Goal: Task Accomplishment & Management: Complete application form

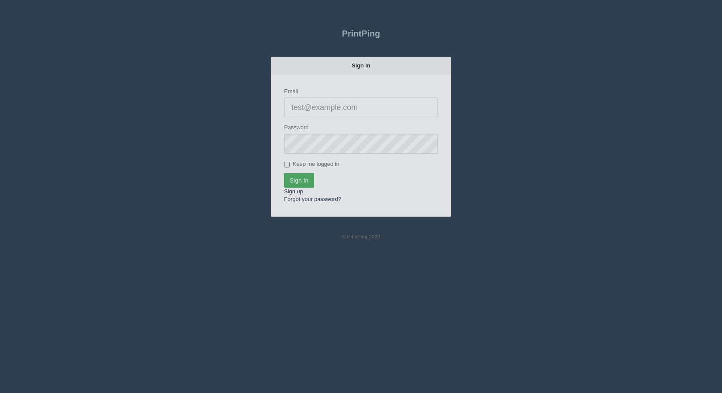
type input "[EMAIL_ADDRESS][DOMAIN_NAME]"
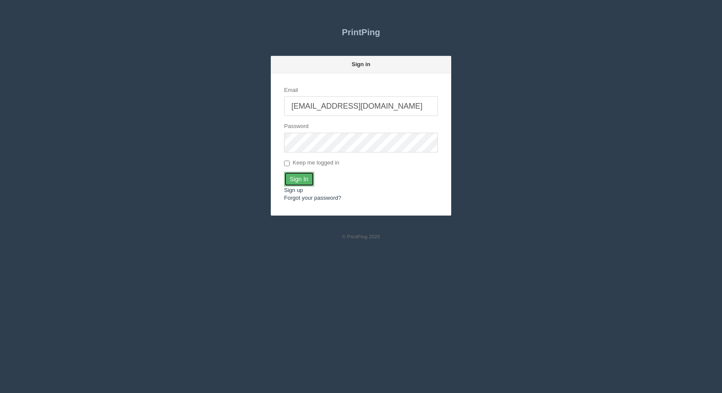
click at [298, 183] on input "Sign In" at bounding box center [299, 179] width 30 height 15
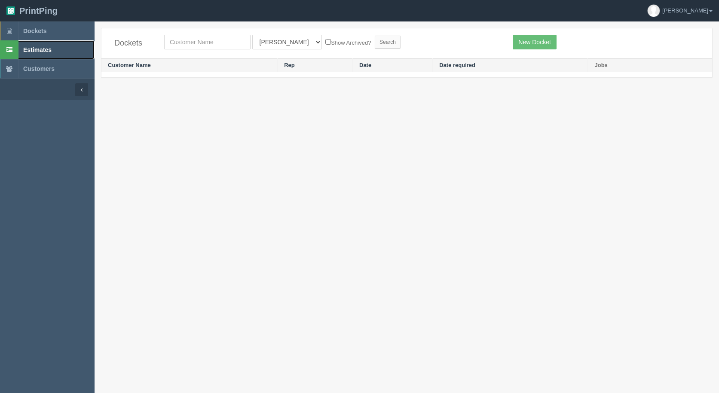
click at [38, 51] on span "Estimates" at bounding box center [37, 49] width 28 height 7
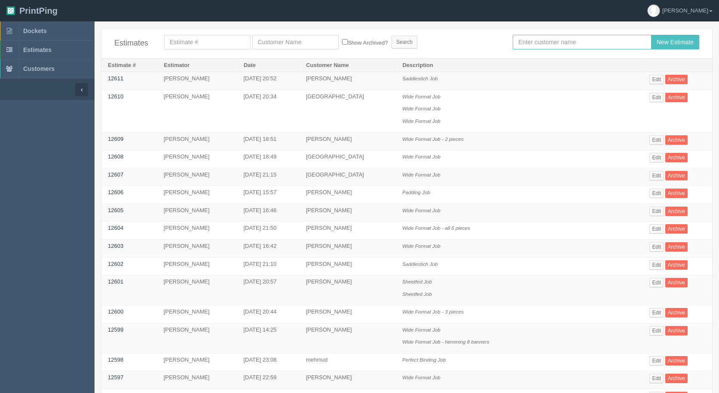
click at [570, 45] on input "text" at bounding box center [582, 42] width 138 height 15
type input "[PERSON_NAME]"
click at [651, 35] on input "New Estimate" at bounding box center [675, 42] width 48 height 15
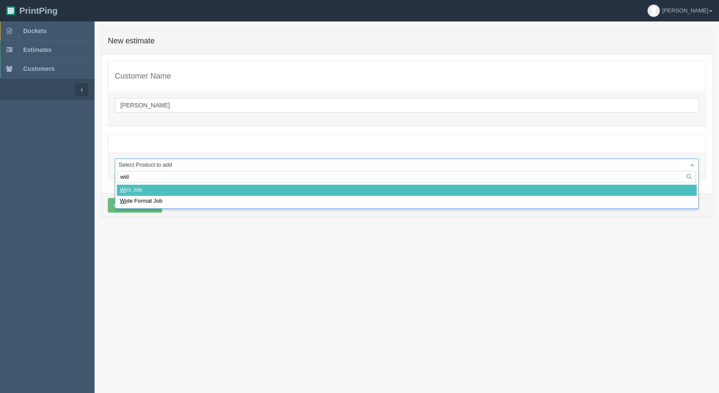
type input "wide"
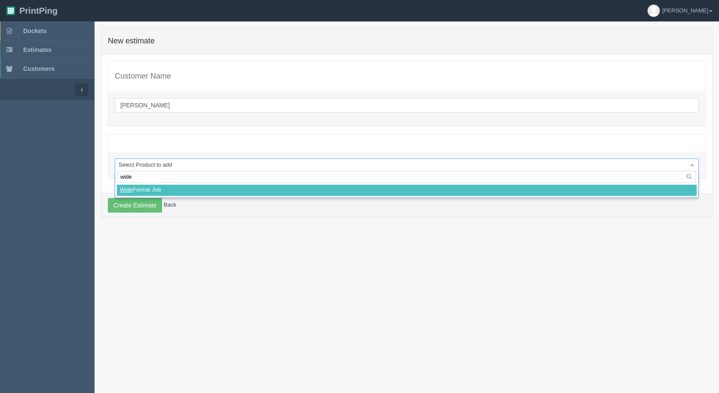
select select
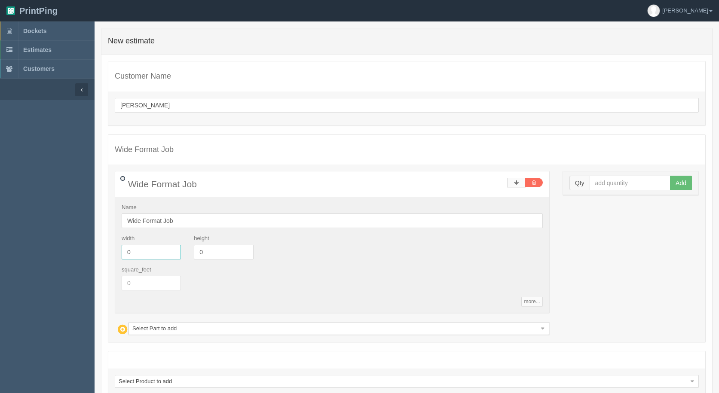
drag, startPoint x: 140, startPoint y: 252, endPoint x: 0, endPoint y: 212, distance: 145.8
click at [0, 213] on section "Dockets Estimates Customers" at bounding box center [359, 235] width 719 height 428
type input "3.4"
type input "3.5"
type input "1"
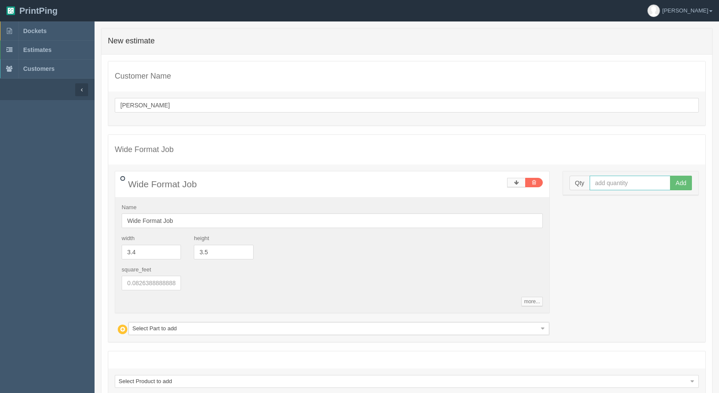
click at [624, 186] on input "text" at bounding box center [630, 183] width 81 height 15
type input "1"
click at [670, 176] on button "Add" at bounding box center [681, 183] width 22 height 15
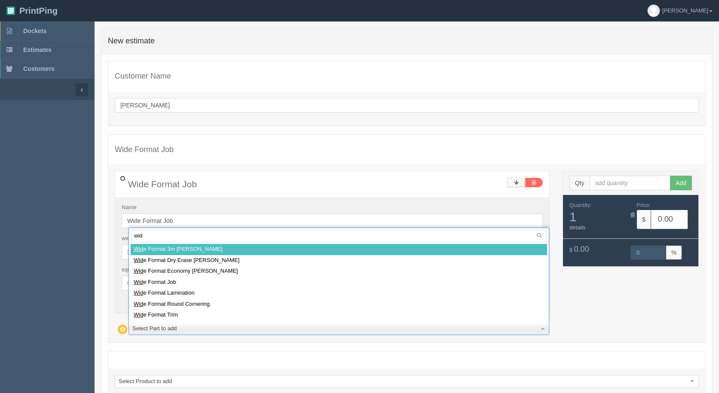
type input "wide"
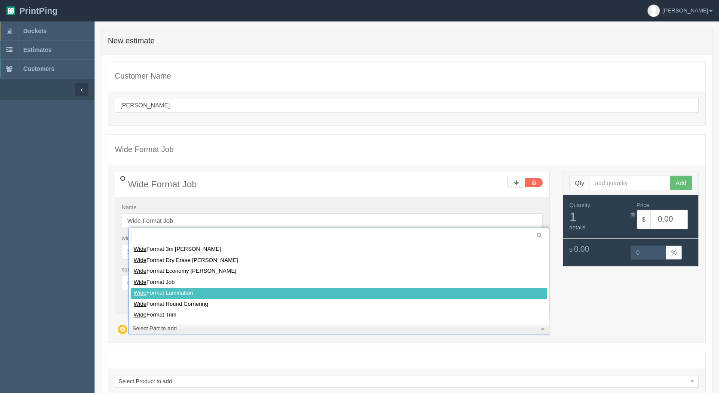
select select
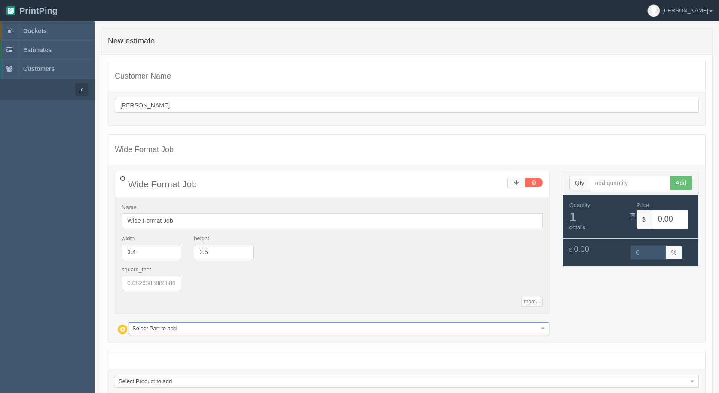
type input "5.14"
type input "14.99"
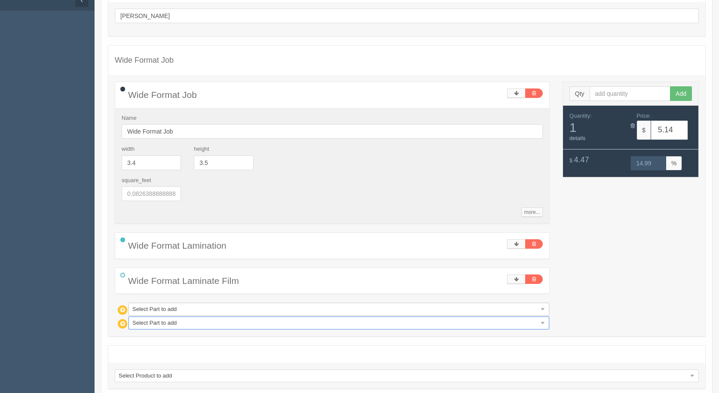
scroll to position [129, 0]
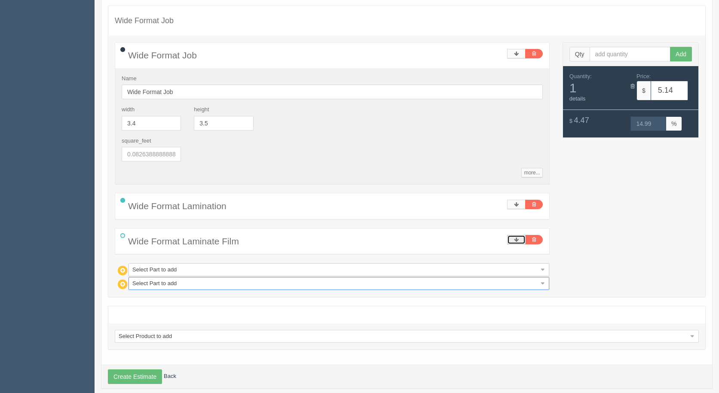
click at [507, 239] on link at bounding box center [516, 239] width 18 height 9
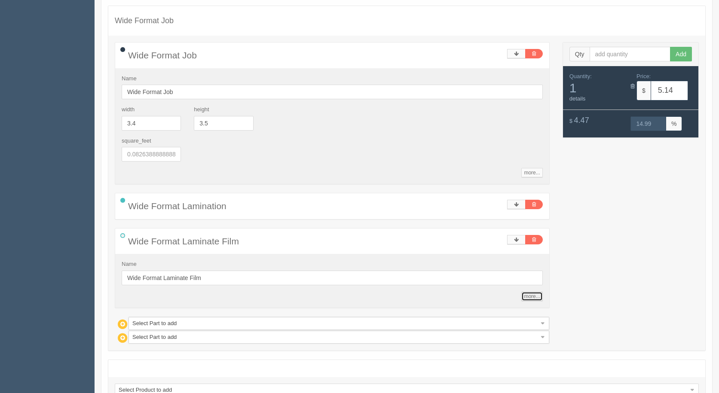
click at [534, 298] on link "more..." at bounding box center [532, 296] width 21 height 9
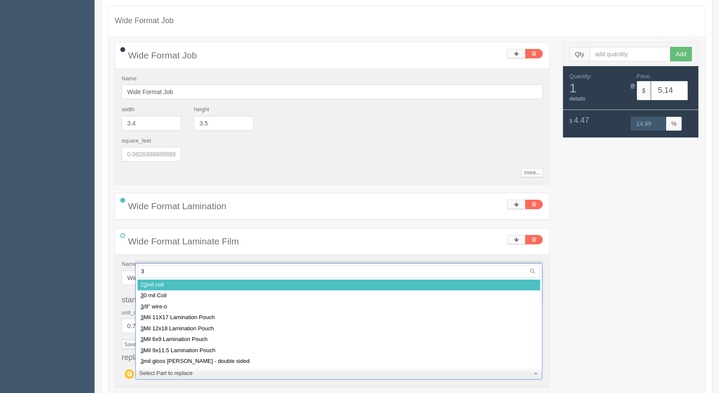
type input "3m"
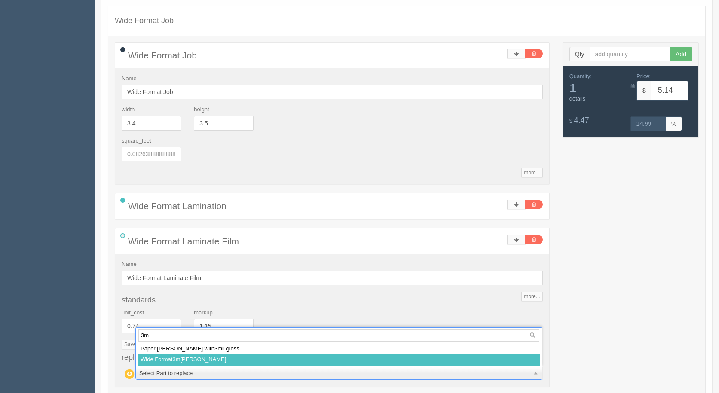
select select
type input "5.17"
type input "14.89"
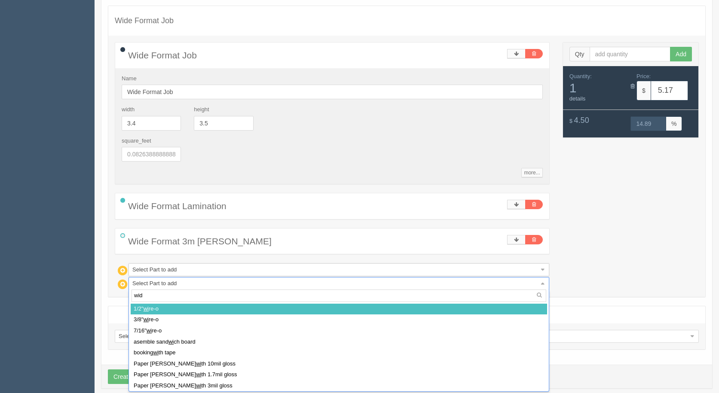
type input "wide"
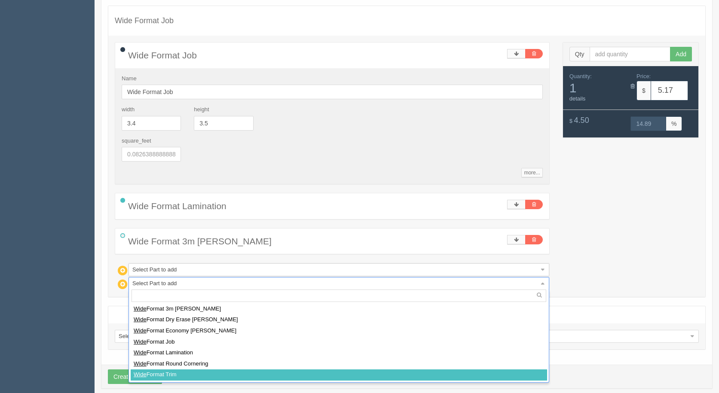
select select
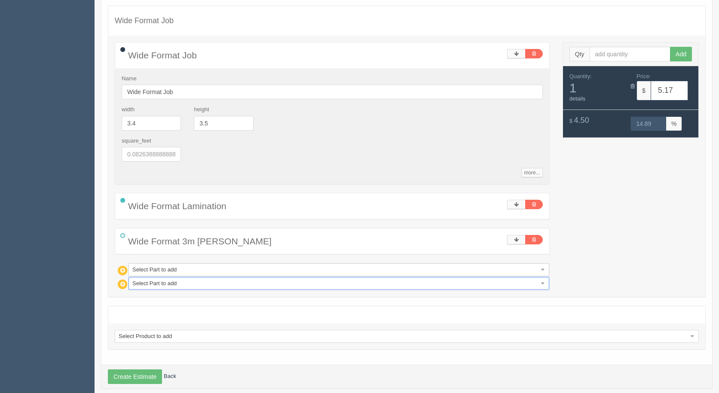
type input "5.22"
type input "15.23"
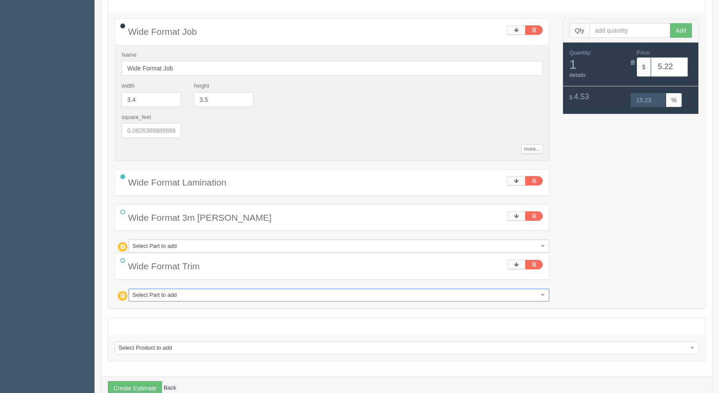
scroll to position [175, 0]
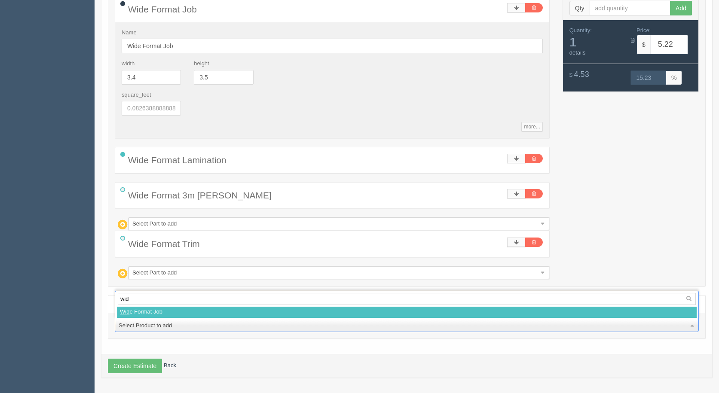
type input "wide"
select select
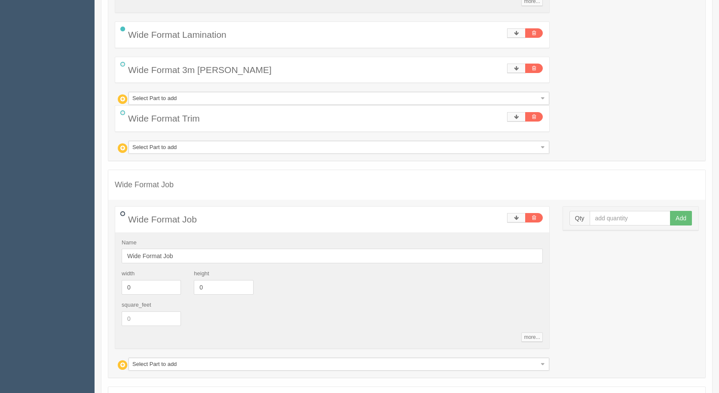
scroll to position [390, 0]
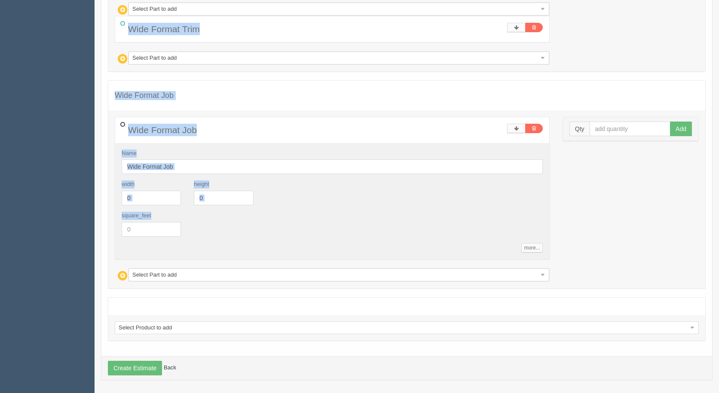
drag, startPoint x: 131, startPoint y: 234, endPoint x: 87, endPoint y: 223, distance: 45.4
click at [87, 223] on section "Dockets Estimates Customers" at bounding box center [359, 14] width 719 height 764
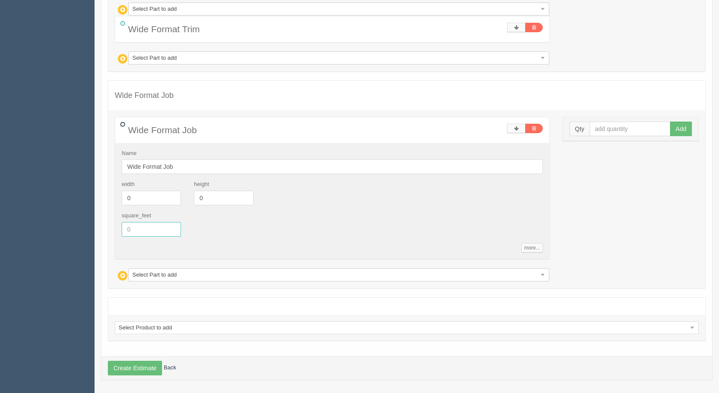
drag, startPoint x: 144, startPoint y: 230, endPoint x: 135, endPoint y: 227, distance: 9.4
click at [139, 228] on input "text" at bounding box center [151, 229] width 59 height 15
drag, startPoint x: 135, startPoint y: 227, endPoint x: 97, endPoint y: 221, distance: 38.4
click at [97, 221] on div "0 error(s) prohibited this estimate from being saved: New estimate Customer Nam…" at bounding box center [407, 13] width 625 height 751
drag, startPoint x: 134, startPoint y: 223, endPoint x: 130, endPoint y: 227, distance: 5.2
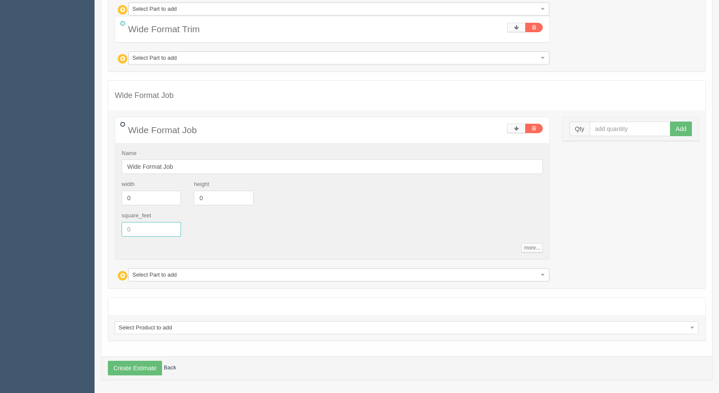
click at [122, 228] on input "text" at bounding box center [151, 229] width 59 height 15
type input "4.71"
click at [188, 170] on input "Wide Format Job" at bounding box center [332, 167] width 421 height 15
type input "Wide Format Job - 7 pieces"
click at [597, 133] on input "text" at bounding box center [630, 129] width 81 height 15
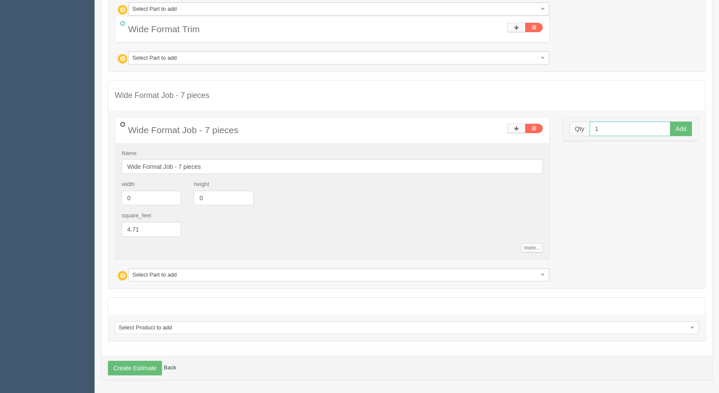
type input "1"
click at [670, 122] on button "Add" at bounding box center [681, 129] width 22 height 15
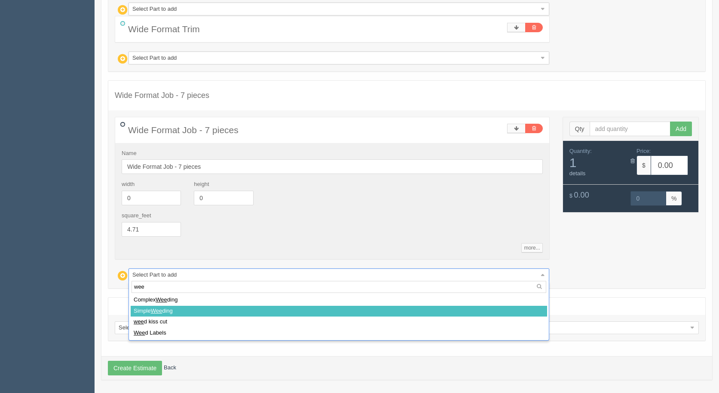
type input "wee"
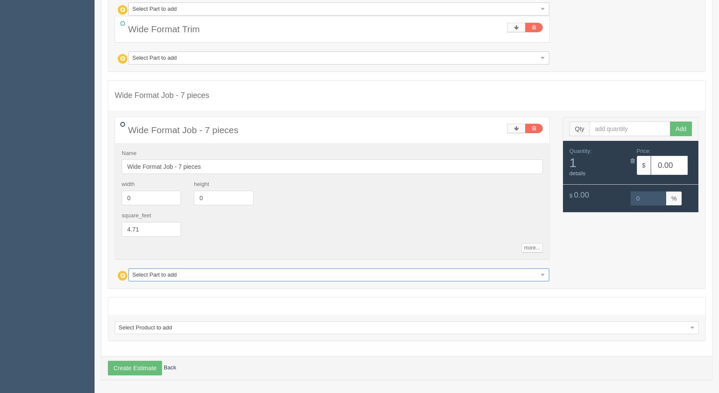
select select
type input "1.17"
type input "14.71"
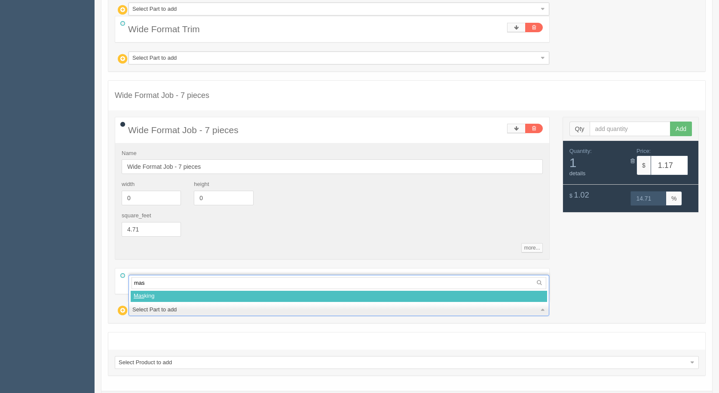
type input "mask"
select select
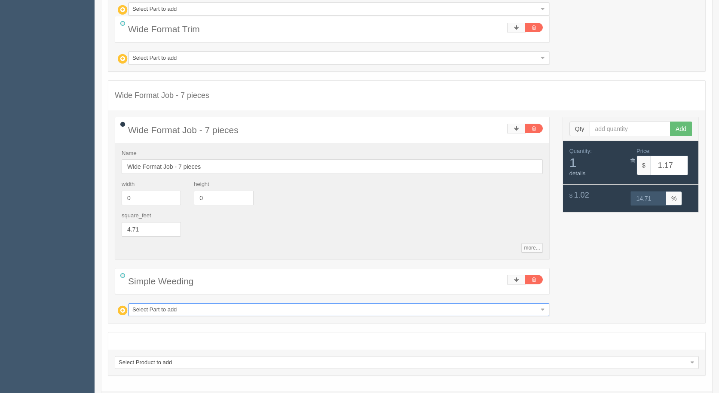
type input "17.20"
type input "14.97"
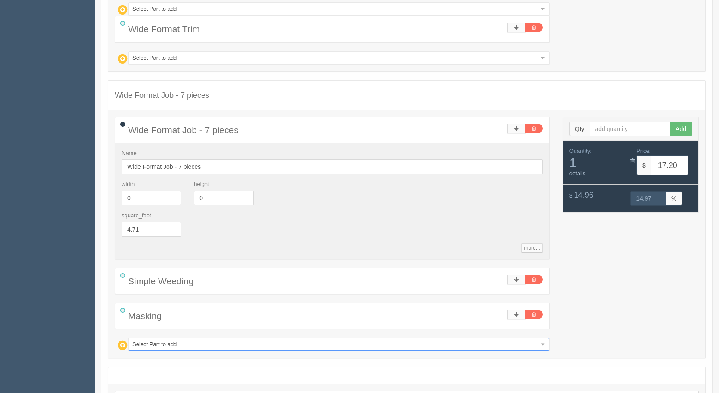
type input "w"
type input "wi"
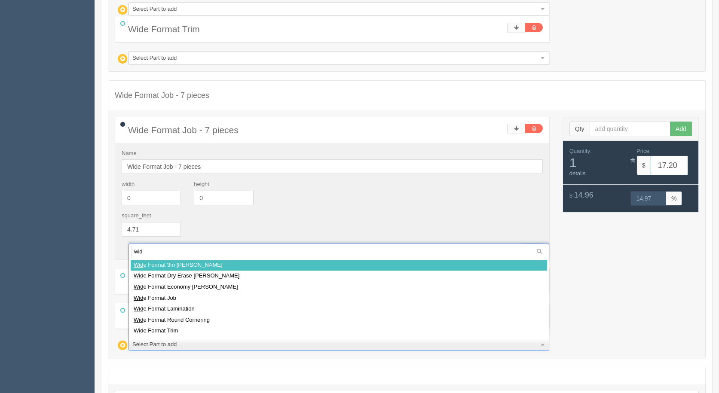
type input "wide"
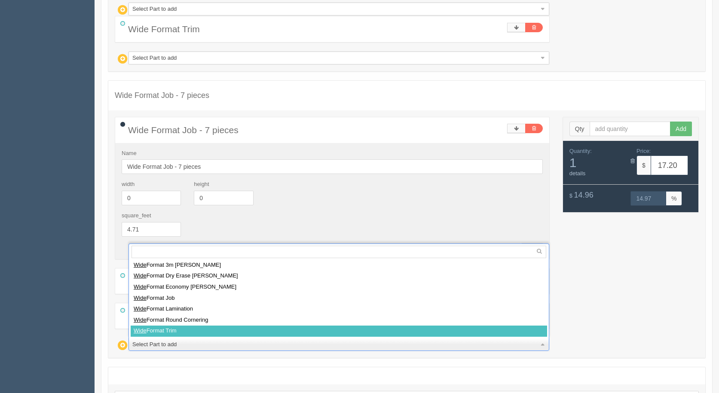
select select
type input "19.55"
type input "15.00"
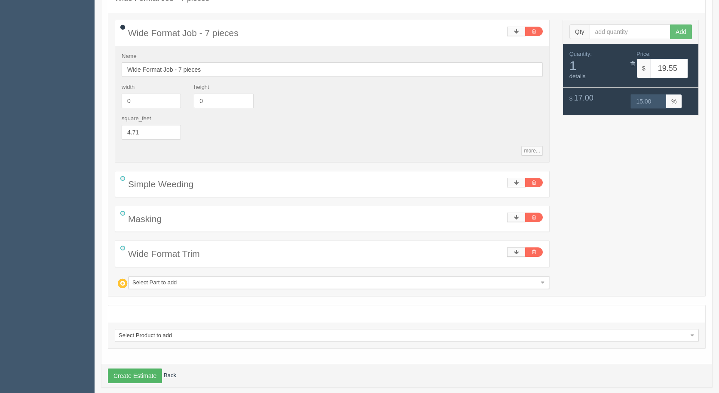
scroll to position [497, 0]
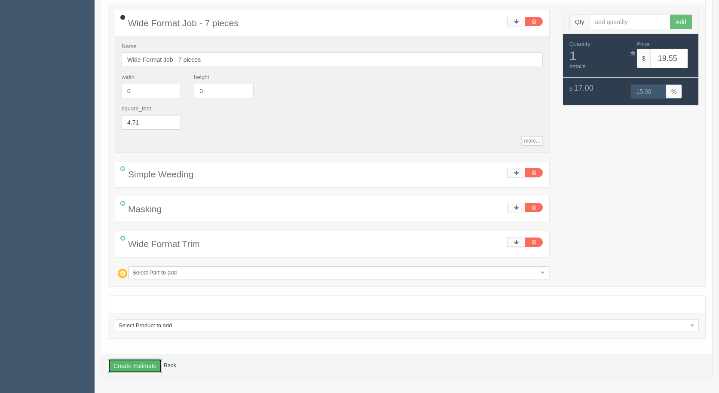
click at [155, 362] on button "Create Estimate" at bounding box center [135, 366] width 54 height 15
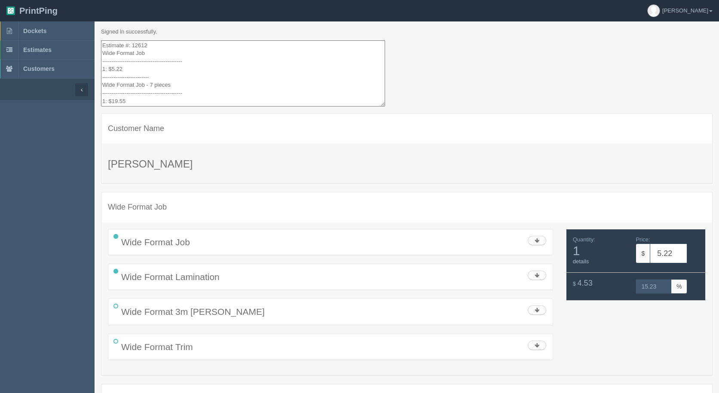
drag, startPoint x: 113, startPoint y: 68, endPoint x: 141, endPoint y: 65, distance: 28.5
click at [141, 65] on textarea "Estimate #: 12612 Wide Format Job ------------------------------------------- 1…" at bounding box center [243, 73] width 284 height 67
type textarea "Estimate #: 12612 Wide Format Job ------------------------------------------- 1…"
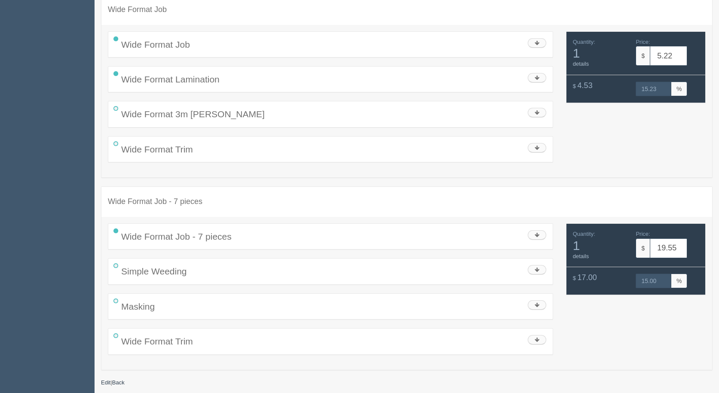
drag, startPoint x: 208, startPoint y: 130, endPoint x: 202, endPoint y: 120, distance: 12.1
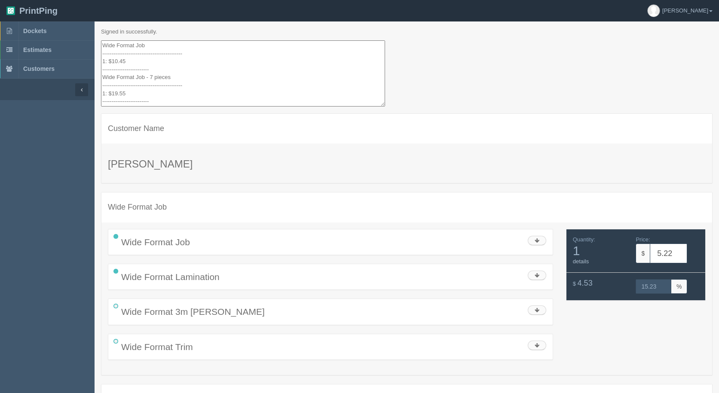
scroll to position [0, 0]
drag, startPoint x: 164, startPoint y: 96, endPoint x: 83, endPoint y: 16, distance: 114.0
click at [52, 0] on html "PrintPing [PERSON_NAME] Administration Edit account ( [EMAIL_ADDRESS][DOMAIN_NA…" at bounding box center [359, 295] width 719 height 591
click at [37, 46] on link "Estimates" at bounding box center [47, 49] width 95 height 19
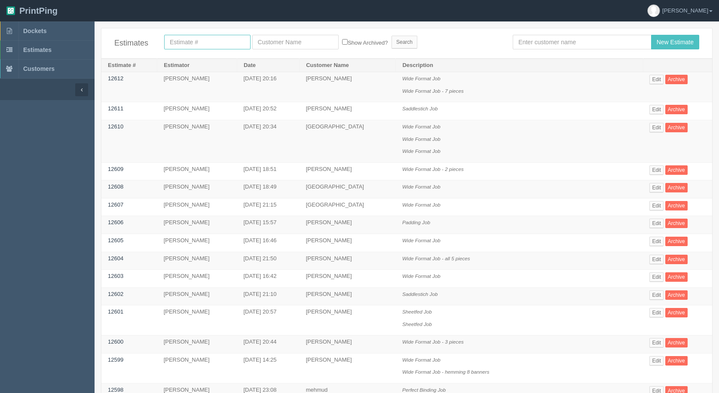
click at [217, 40] on input "text" at bounding box center [207, 42] width 86 height 15
type input "4807"
click at [392, 36] on input "Search" at bounding box center [405, 42] width 26 height 13
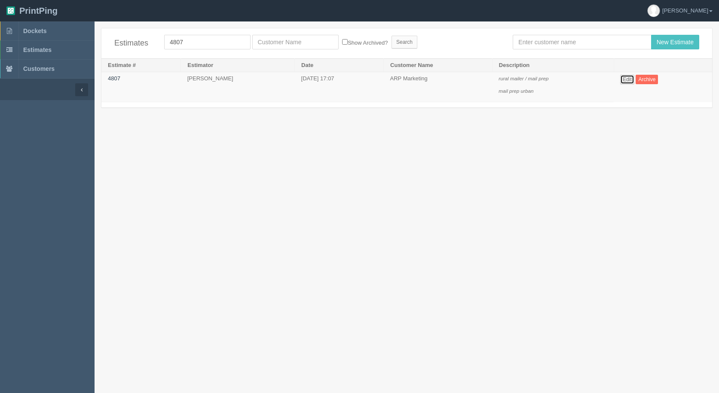
click at [626, 78] on link "Edit" at bounding box center [627, 79] width 14 height 9
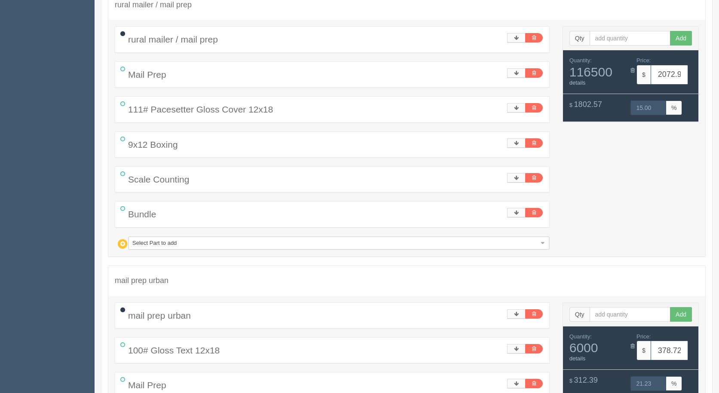
scroll to position [129, 0]
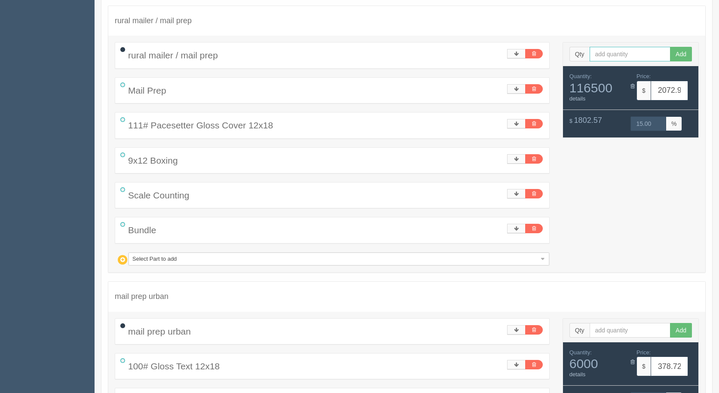
click at [611, 56] on input "text" at bounding box center [630, 54] width 81 height 15
type input "3585"
click at [670, 47] on button "Add" at bounding box center [681, 54] width 22 height 15
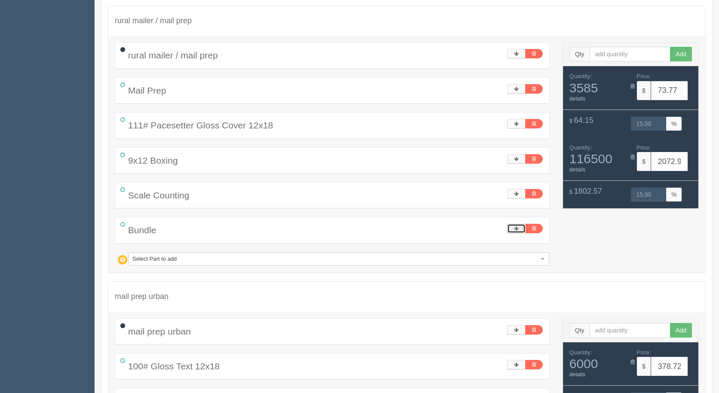
click at [518, 228] on icon at bounding box center [516, 228] width 5 height 5
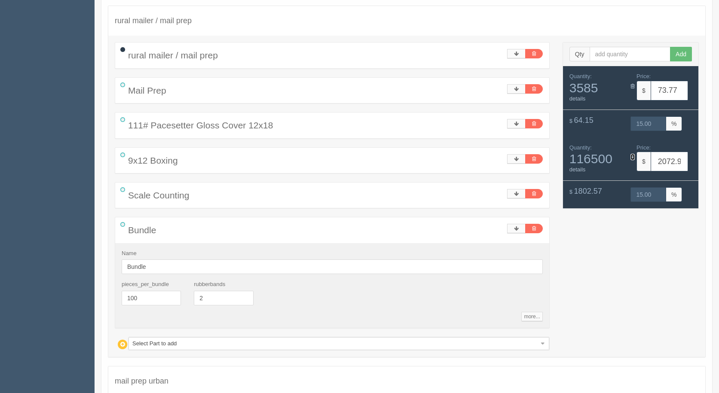
click at [634, 158] on icon at bounding box center [633, 157] width 4 height 6
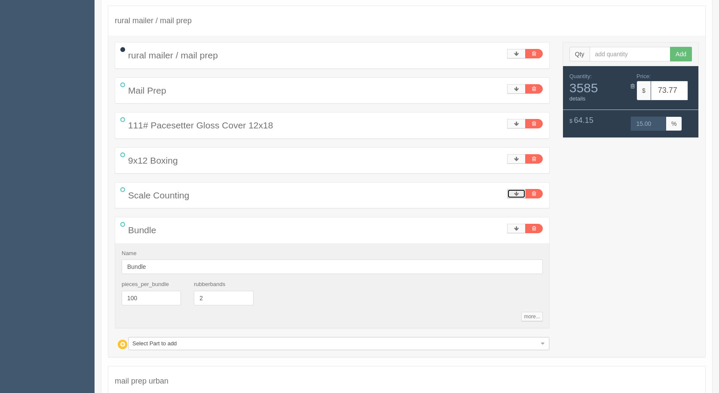
click at [517, 193] on icon at bounding box center [516, 193] width 5 height 5
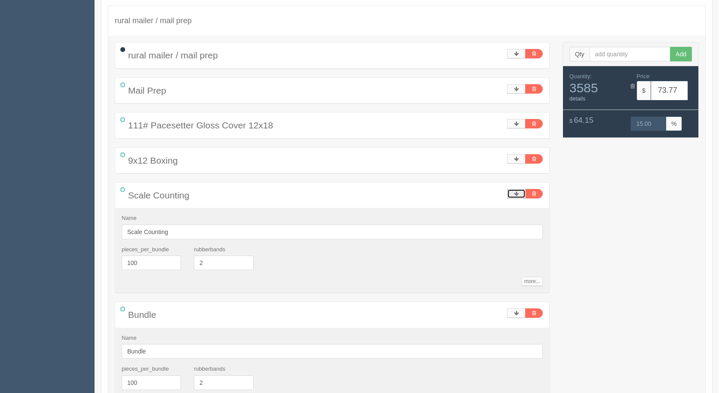
click at [517, 193] on icon at bounding box center [516, 193] width 5 height 5
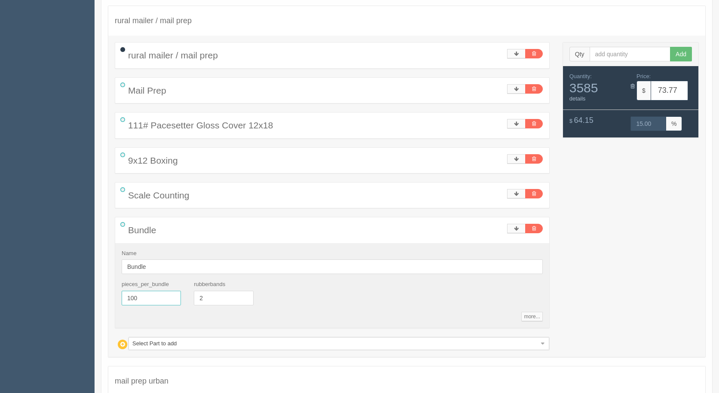
drag, startPoint x: 138, startPoint y: 292, endPoint x: 23, endPoint y: 268, distance: 116.9
click at [23, 270] on section "Dockets Estimates Customers" at bounding box center [359, 352] width 719 height 918
type input "52"
type input "82.02"
type input "15.00"
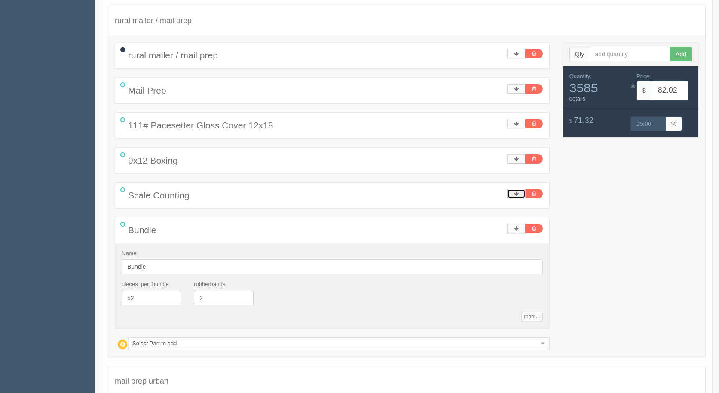
click at [520, 196] on link at bounding box center [516, 193] width 18 height 9
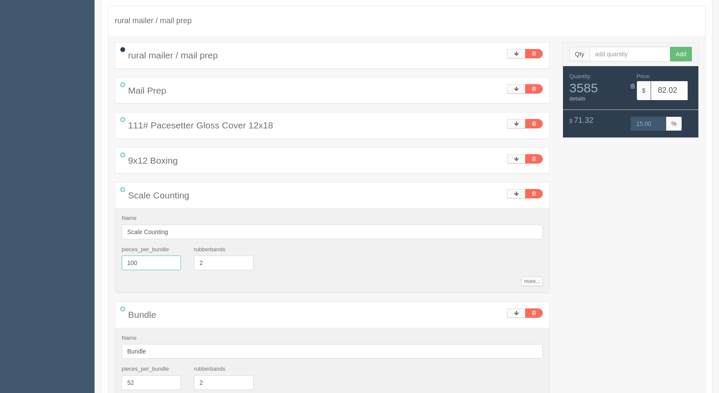
drag, startPoint x: 168, startPoint y: 258, endPoint x: 126, endPoint y: 266, distance: 42.1
click at [126, 267] on input "100" at bounding box center [151, 263] width 59 height 15
type input "8"
type input "52"
type input "90.26"
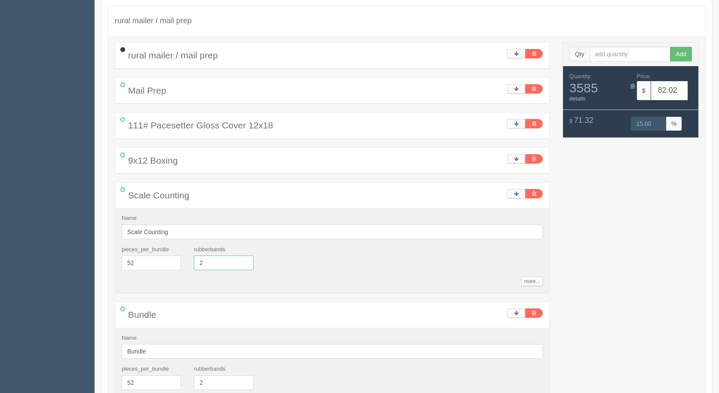
type input "15.00"
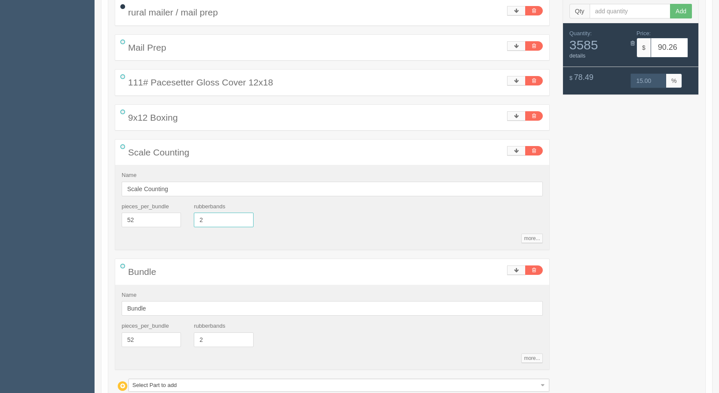
scroll to position [215, 0]
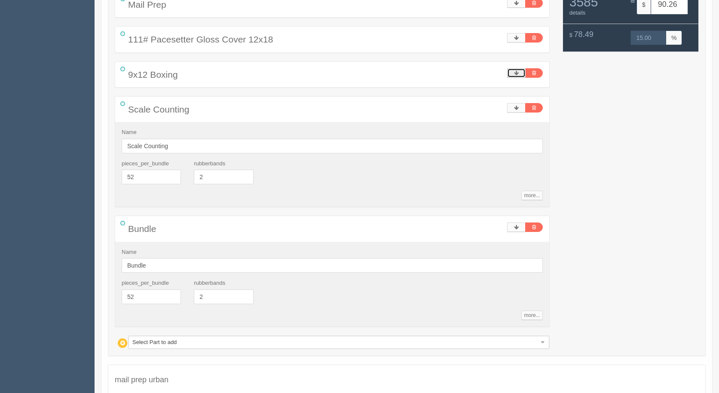
click at [519, 73] on icon at bounding box center [516, 73] width 5 height 5
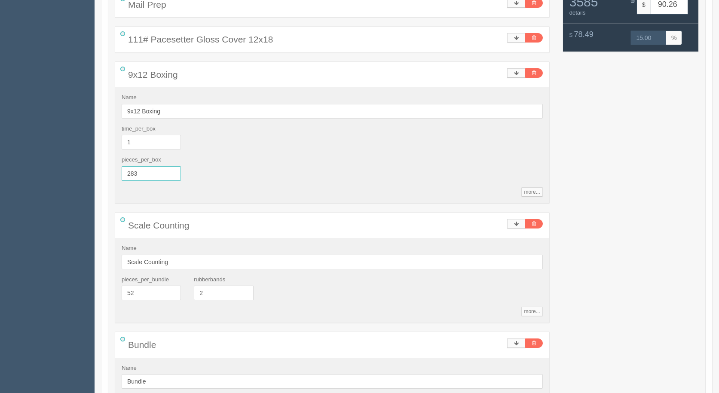
drag, startPoint x: 157, startPoint y: 173, endPoint x: 51, endPoint y: 166, distance: 106.0
click at [51, 166] on section "Dockets Estimates Customers" at bounding box center [359, 366] width 719 height 1119
type input "52"
type input "146.07"
type input "15.00"
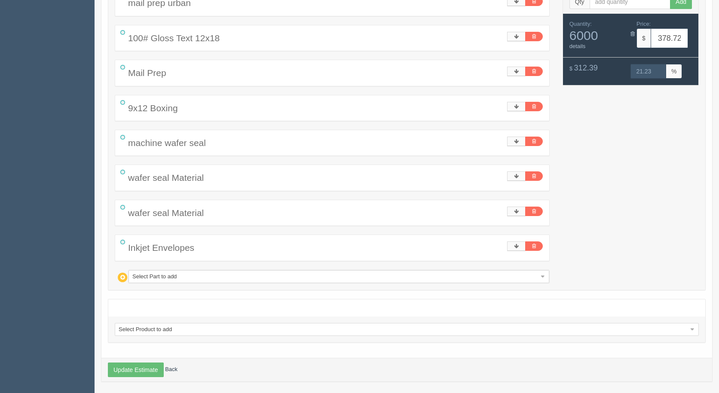
scroll to position [747, 0]
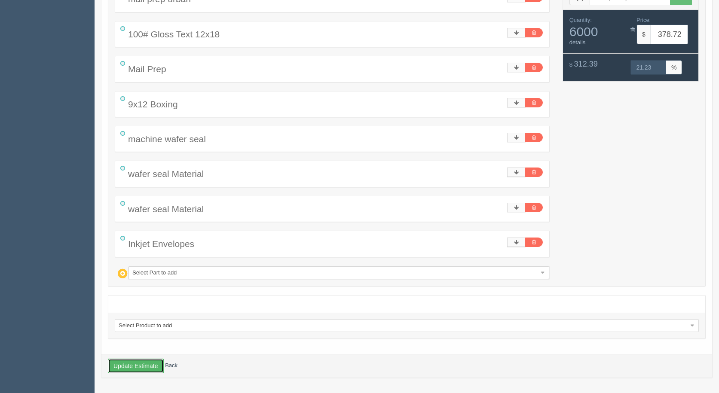
click at [151, 368] on button "Update Estimate" at bounding box center [136, 366] width 56 height 15
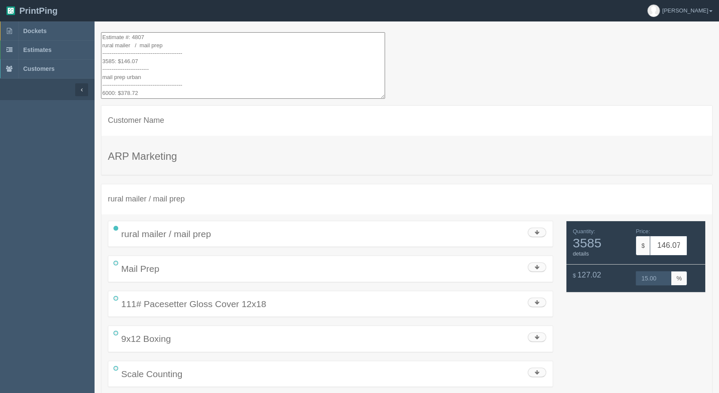
drag, startPoint x: 144, startPoint y: 68, endPoint x: 137, endPoint y: 40, distance: 29.4
click at [70, 4] on section "PrintPing Gerry Administration Edit account ( info@allrushbindery.com ) Logout …" at bounding box center [359, 396] width 719 height 793
click at [40, 51] on span "Estimates" at bounding box center [37, 49] width 28 height 7
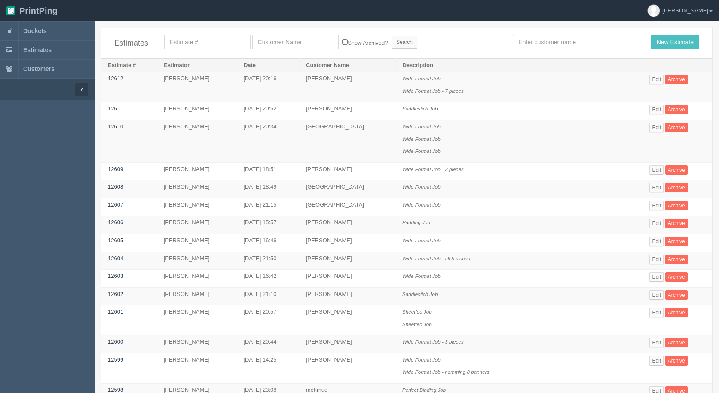
click at [535, 45] on input "text" at bounding box center [582, 42] width 138 height 15
type input "mehmud"
click at [651, 35] on input "New Estimate" at bounding box center [675, 42] width 48 height 15
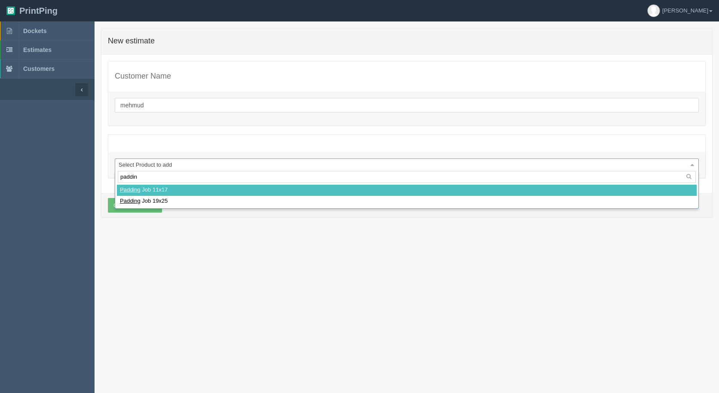
type input "padding"
select select
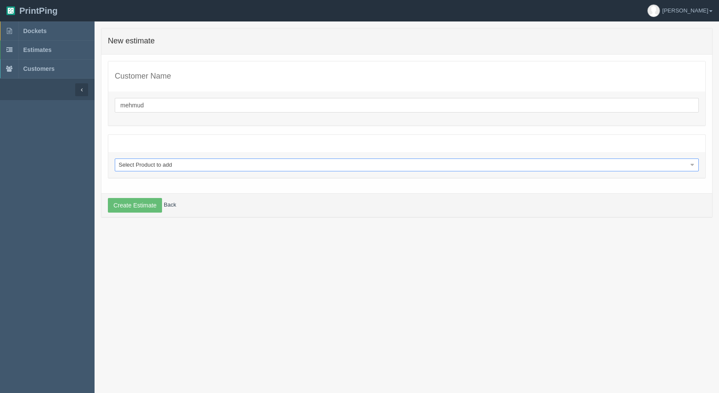
select select "0"
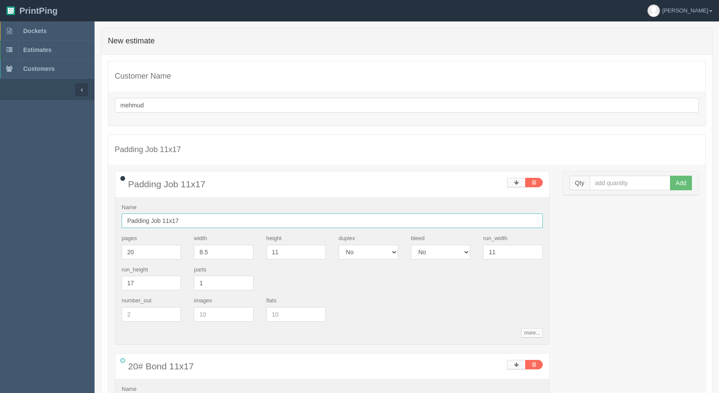
click at [198, 216] on input "Padding Job 11x17" at bounding box center [332, 221] width 421 height 15
type input "Padding Job"
click at [205, 178] on div "Padding Job 11x17" at bounding box center [332, 184] width 434 height 25
drag, startPoint x: 154, startPoint y: 255, endPoint x: 120, endPoint y: 232, distance: 41.5
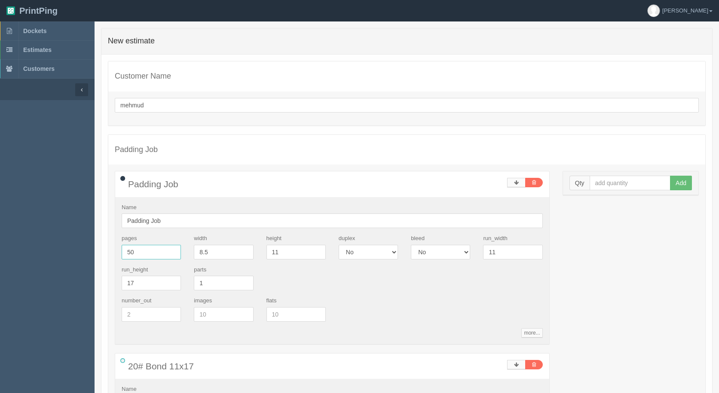
type input "50"
click at [632, 184] on input "text" at bounding box center [630, 183] width 81 height 15
type input "50"
click at [670, 176] on button "Add" at bounding box center [681, 183] width 22 height 15
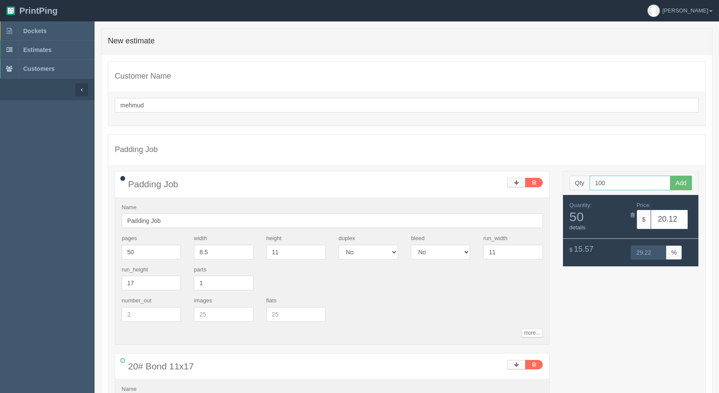
type input "100"
click at [670, 176] on button "Add" at bounding box center [681, 183] width 22 height 15
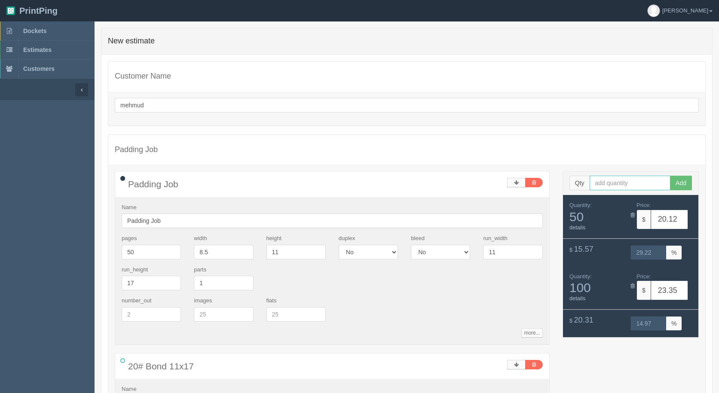
type input "2"
type input "500"
click at [670, 176] on button "Add" at bounding box center [681, 183] width 22 height 15
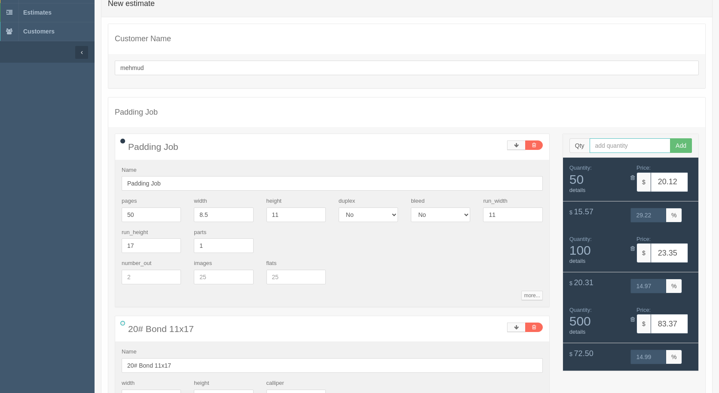
scroll to position [86, 0]
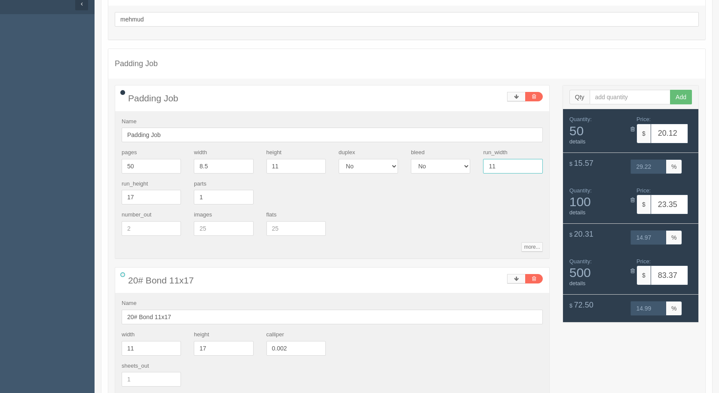
drag, startPoint x: 506, startPoint y: 172, endPoint x: 450, endPoint y: 154, distance: 58.5
click at [453, 155] on div "pages 50 width 8.5 height 11 duplex Yes No bleed Yes No run_width 11 run_height…" at bounding box center [332, 180] width 434 height 62
type input "12"
type input "18"
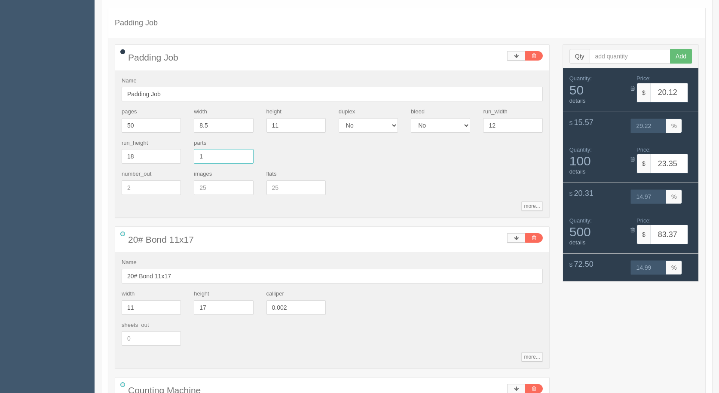
scroll to position [215, 0]
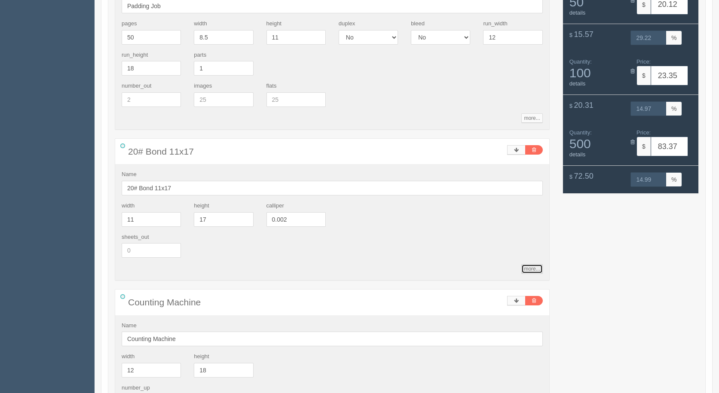
click at [532, 264] on link "more..." at bounding box center [532, 268] width 21 height 9
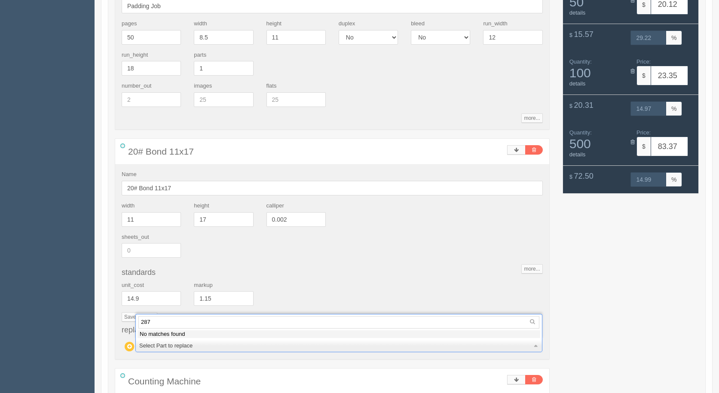
type input "28"
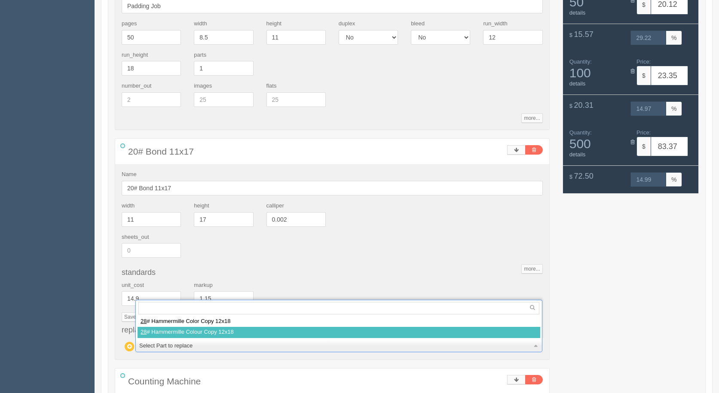
select select
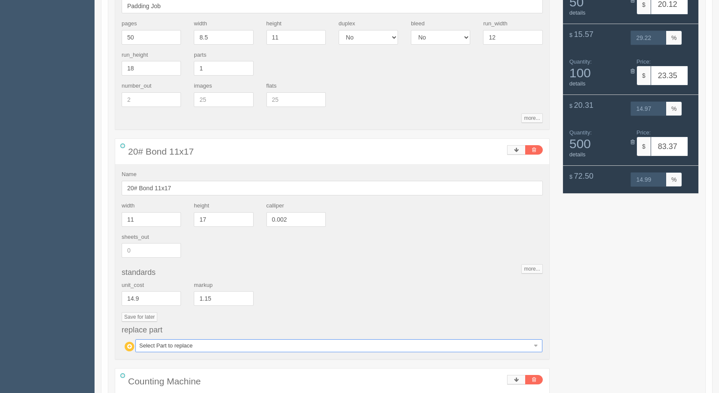
type input "20.12"
type input "29.22"
type input "22.57"
type input "27.44"
type input "43.01"
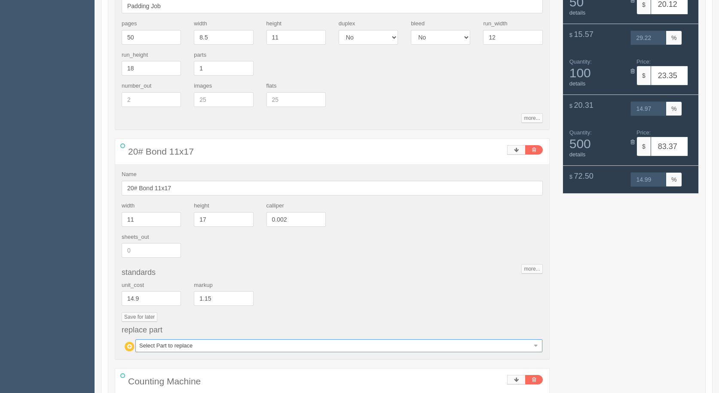
type input "15.00"
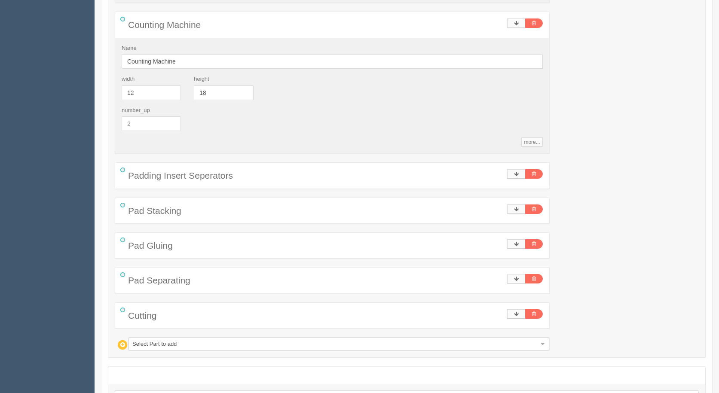
scroll to position [564, 0]
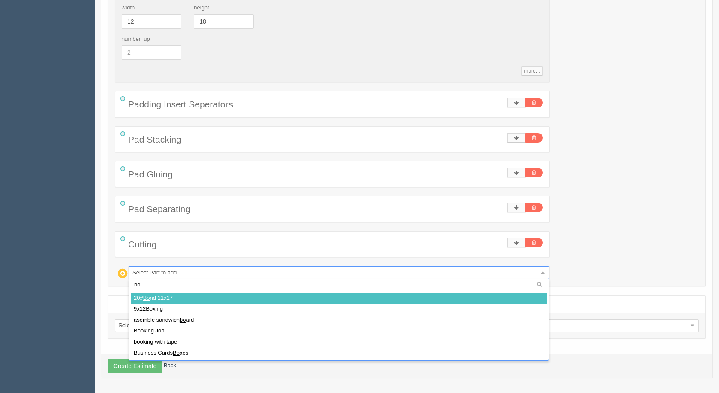
type input "box"
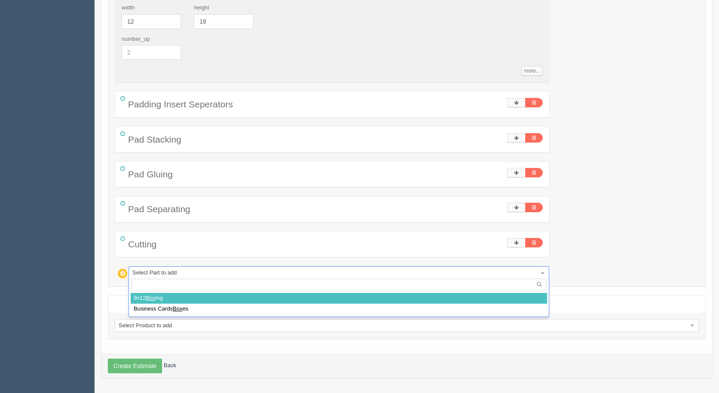
select select
type input "21.11"
type input "28.41"
type input "23.57"
type input "26.93"
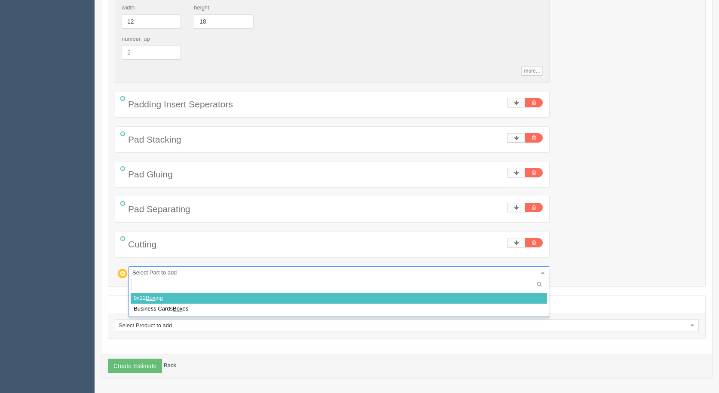
type input "44.01"
type input "15.00"
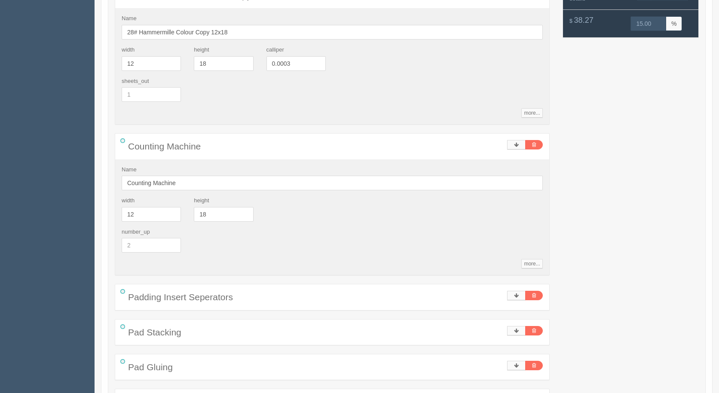
scroll to position [199, 0]
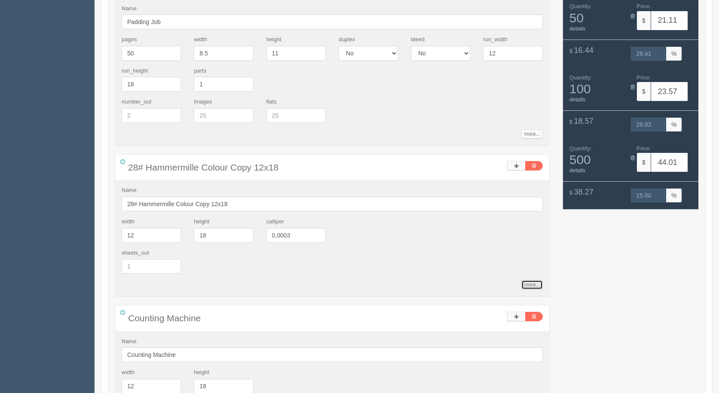
click at [529, 287] on link "more..." at bounding box center [532, 284] width 21 height 9
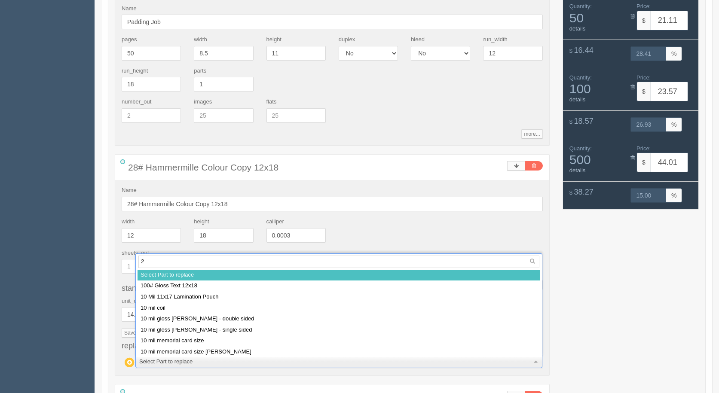
type input "28"
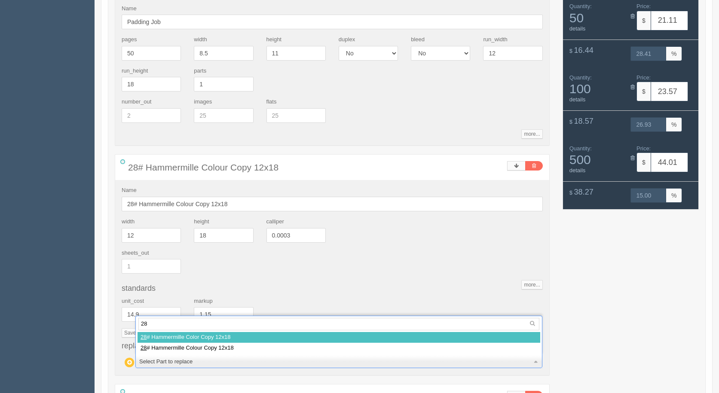
select select
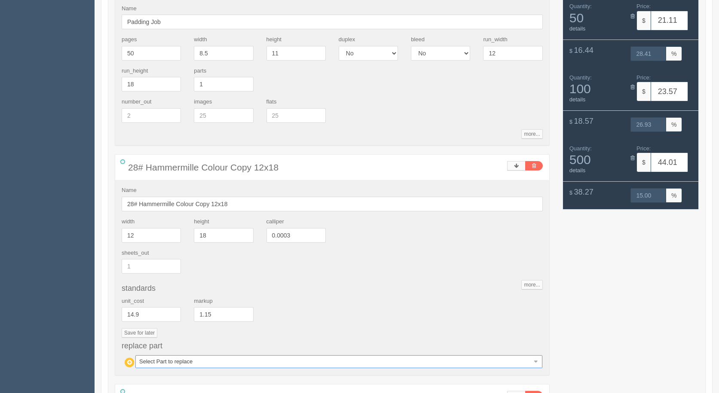
type input "21.89"
type input "14.97"
type input "28.34"
type input "15.02"
type input "107.79"
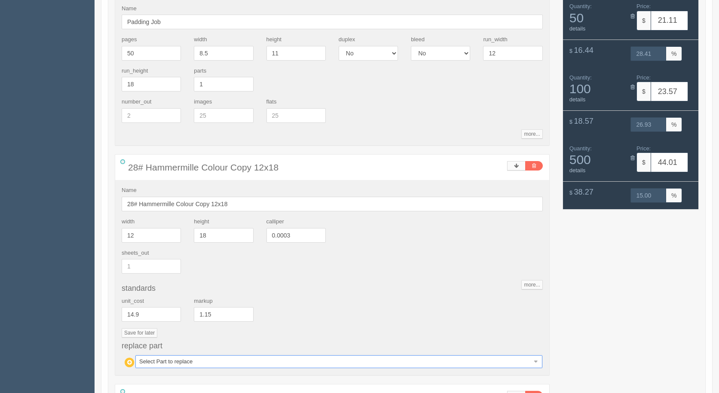
type input "15.00"
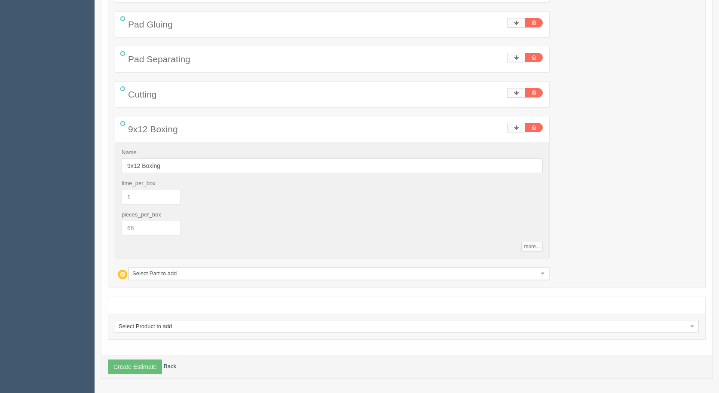
scroll to position [715, 0]
drag, startPoint x: 148, startPoint y: 229, endPoint x: 74, endPoint y: 223, distance: 74.2
type input "50"
type input "109.79"
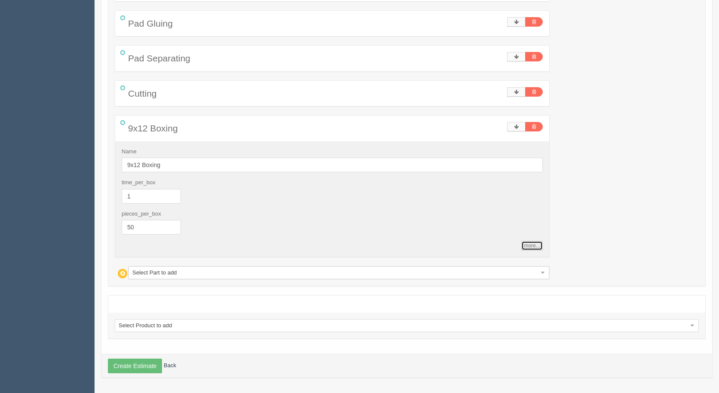
type input "15.00"
click at [141, 368] on button "Create Estimate" at bounding box center [135, 366] width 54 height 15
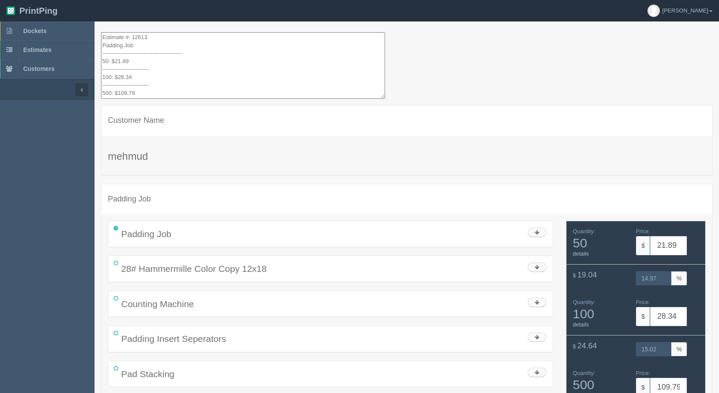
drag, startPoint x: 155, startPoint y: 89, endPoint x: 129, endPoint y: 42, distance: 53.5
click at [102, 0] on html "PrintPing [PERSON_NAME] Administration Edit account ( [EMAIL_ADDRESS][DOMAIN_NA…" at bounding box center [359, 283] width 719 height 566
click at [40, 48] on span "Estimates" at bounding box center [37, 49] width 28 height 7
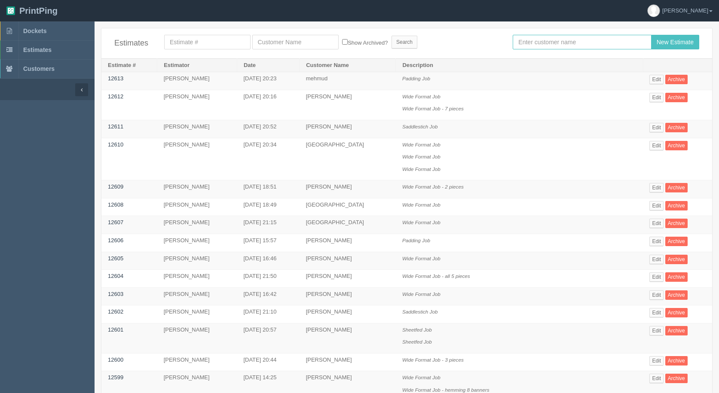
drag, startPoint x: 561, startPoint y: 44, endPoint x: 532, endPoint y: 54, distance: 30.5
click at [558, 44] on input "text" at bounding box center [582, 42] width 138 height 15
type input "[PERSON_NAME]"
click at [651, 35] on input "New Estimate" at bounding box center [675, 42] width 48 height 15
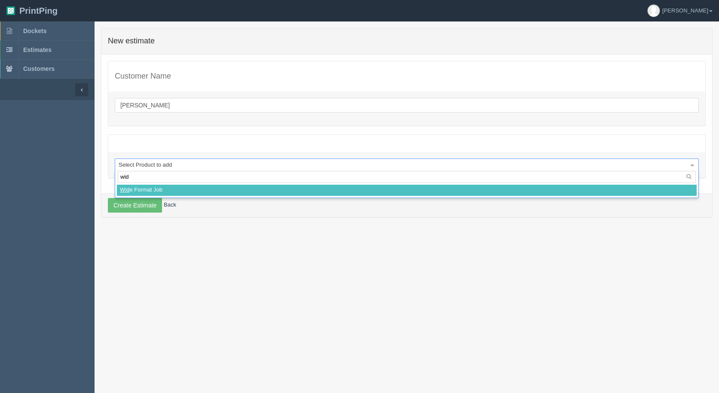
type input "wide"
select select
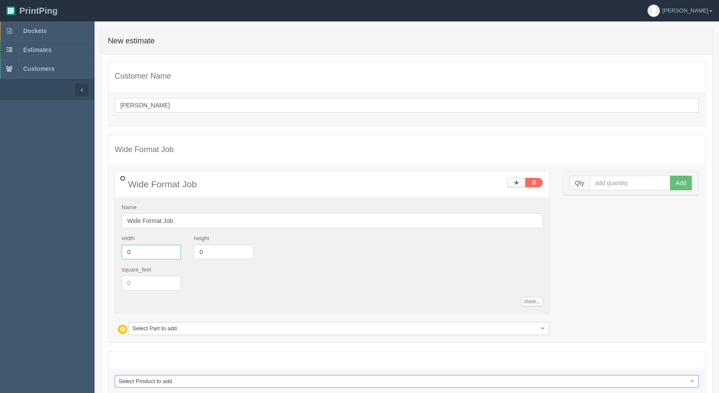
drag, startPoint x: 0, startPoint y: 233, endPoint x: 3, endPoint y: 227, distance: 7.5
click at [0, 227] on section "Dockets Estimates Customers" at bounding box center [359, 235] width 719 height 428
type input "48"
type input "30"
click at [610, 189] on input "text" at bounding box center [630, 183] width 81 height 15
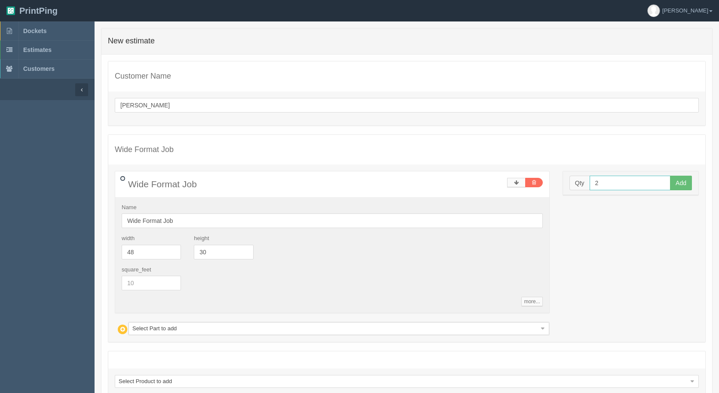
type input "2"
click at [670, 176] on button "Add" at bounding box center [681, 183] width 22 height 15
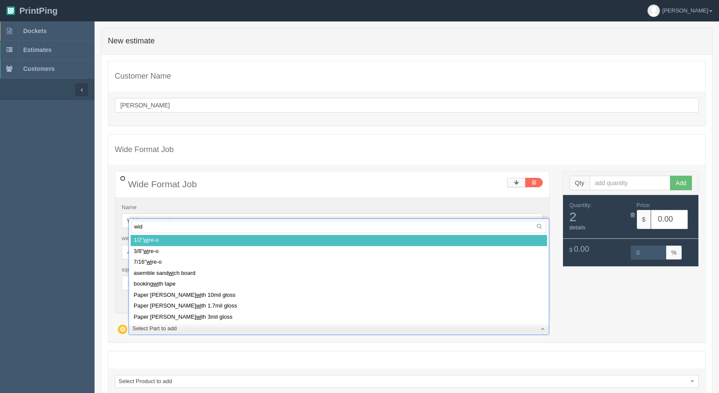
type input "wide"
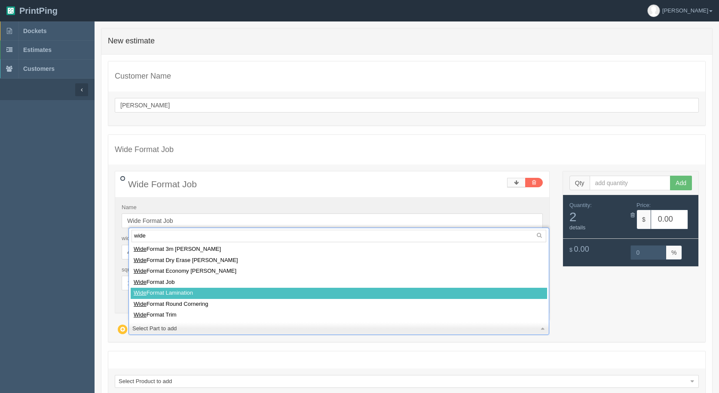
select select
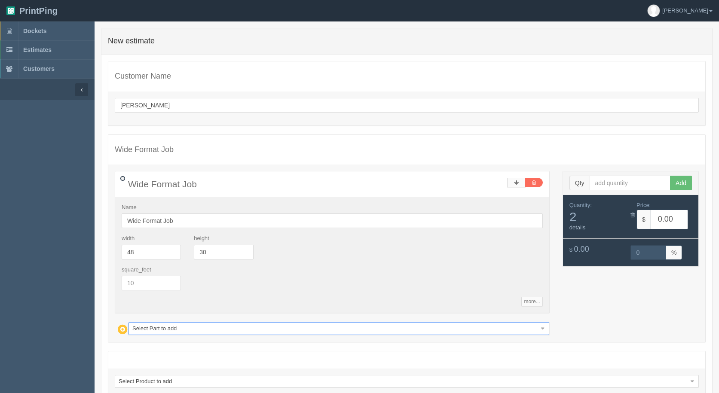
type input "41.94"
type input "15.00"
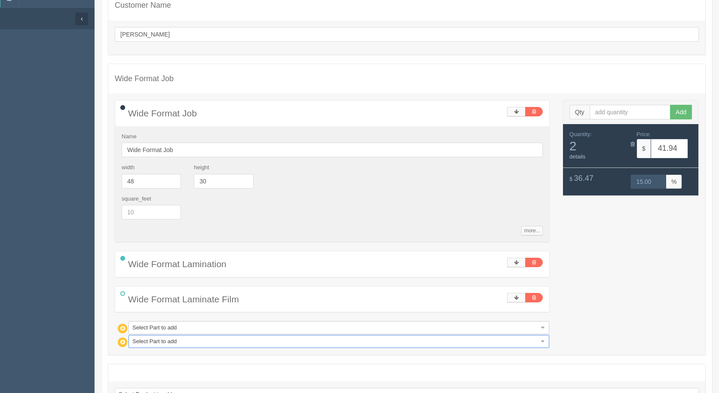
scroll to position [140, 0]
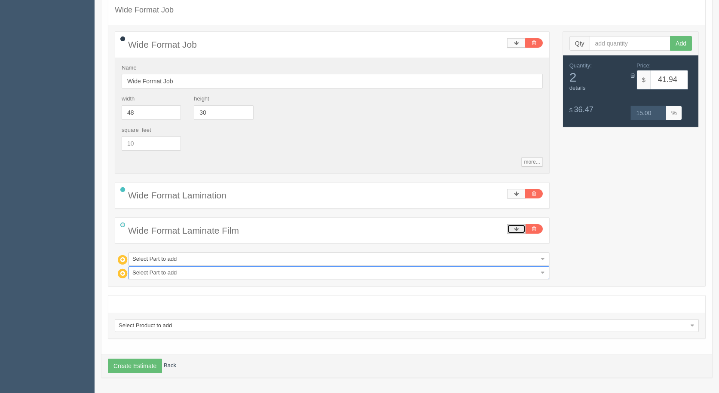
click at [518, 228] on icon at bounding box center [516, 229] width 5 height 5
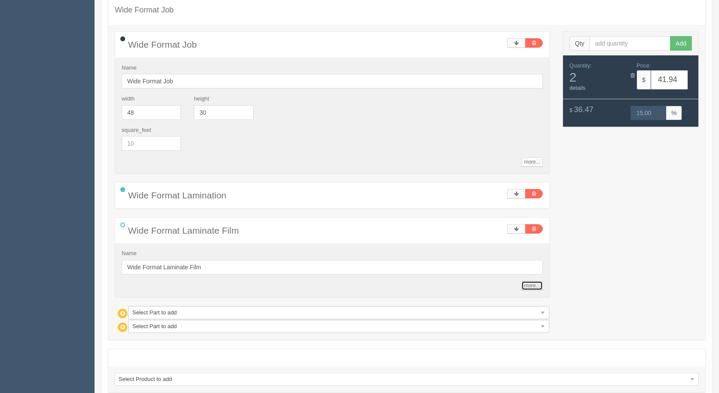
click at [535, 286] on link "more..." at bounding box center [532, 285] width 21 height 9
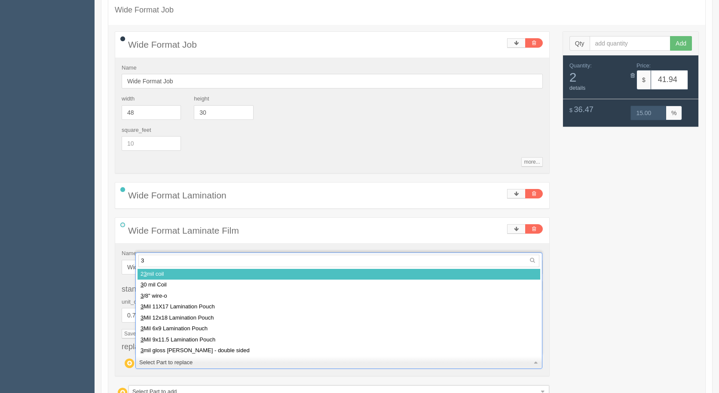
type input "3m"
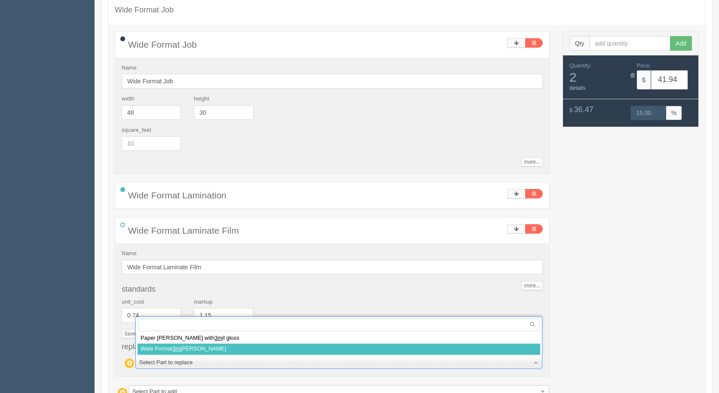
select select
type input "51.14"
type input "15.00"
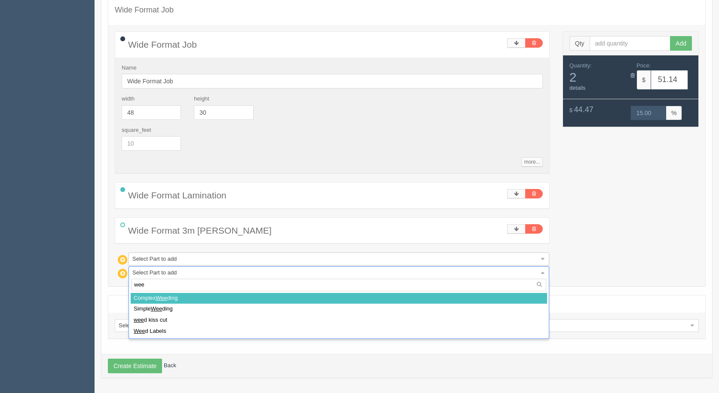
type input "weed"
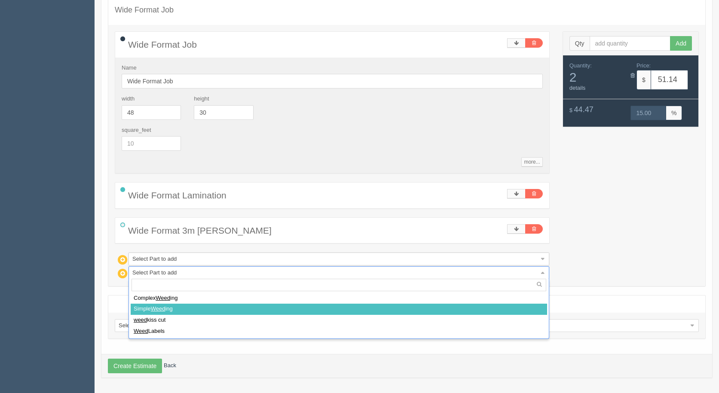
select select
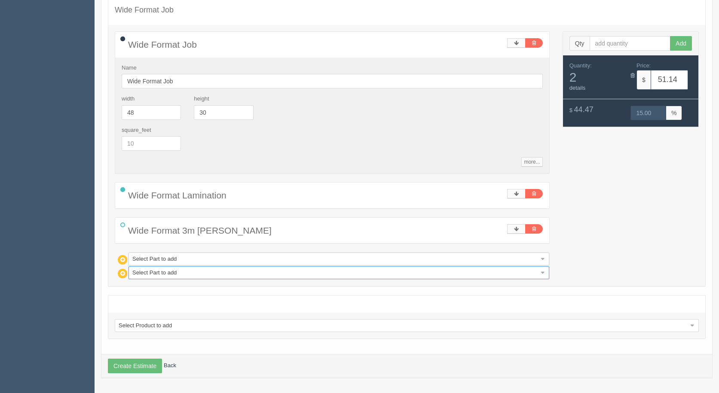
type input "56.12"
type input "15.00"
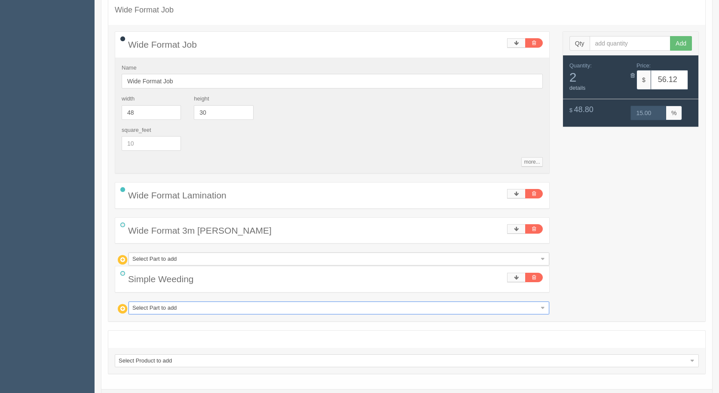
type input "m"
type input "ma"
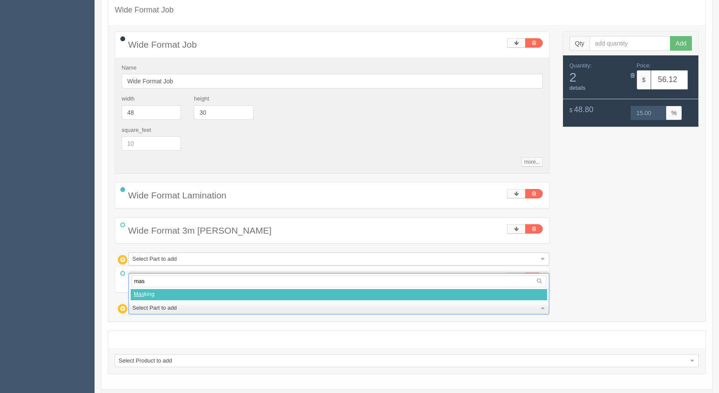
type input "mask"
select select
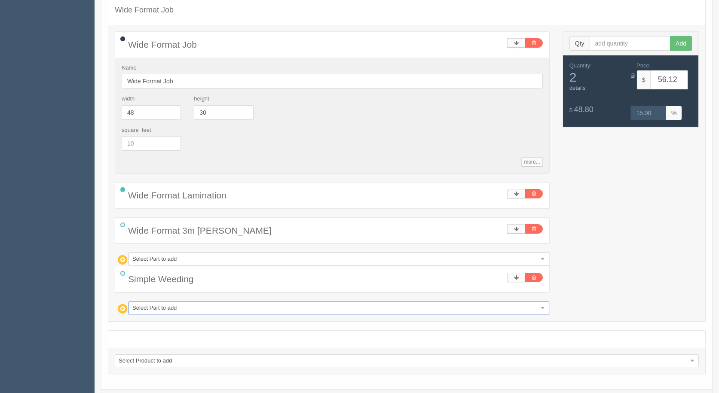
type input "75.65"
type input "14.99"
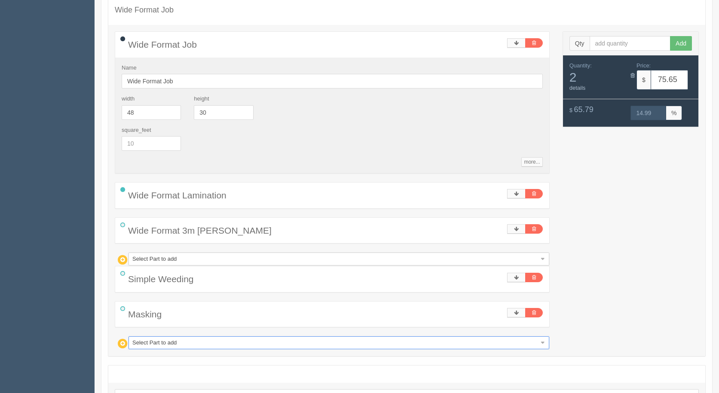
type input "w"
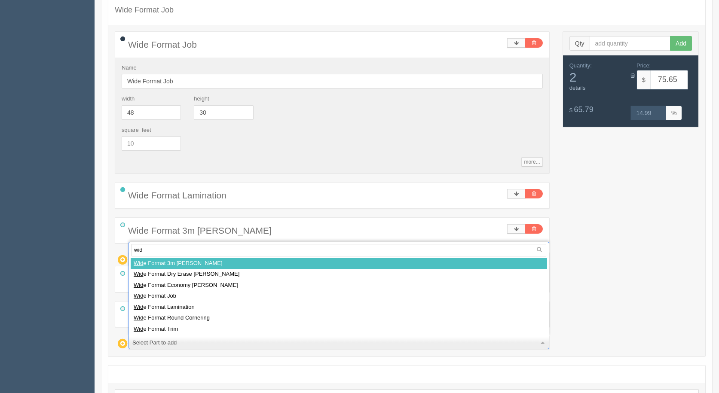
type input "wide"
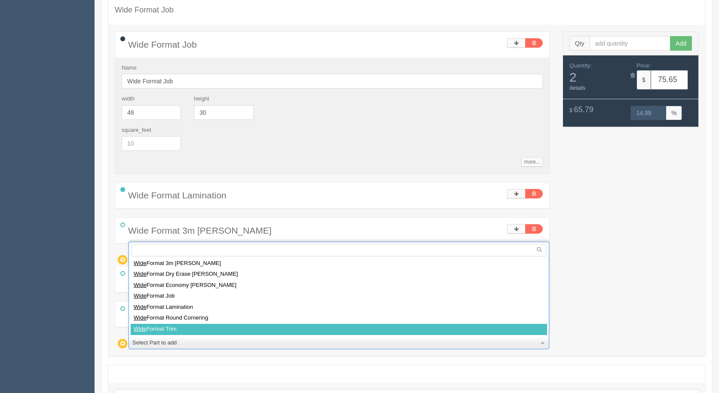
select select
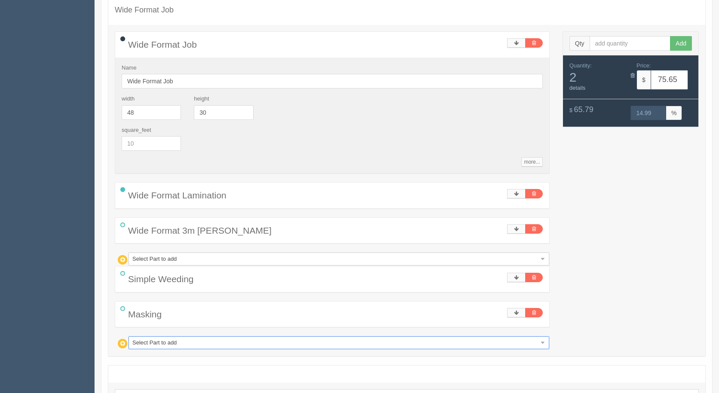
type input "85.62"
type input "15.00"
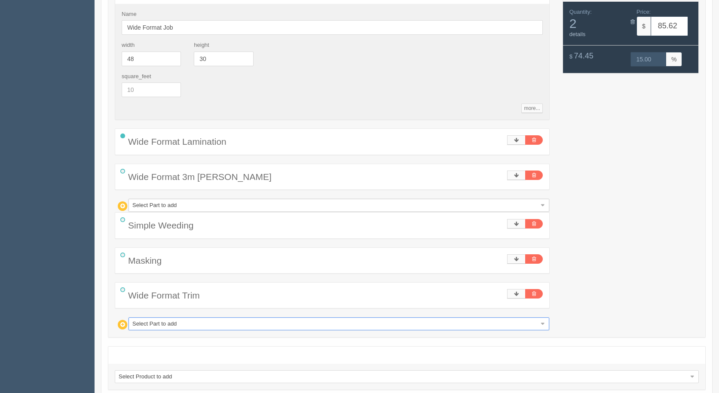
scroll to position [245, 0]
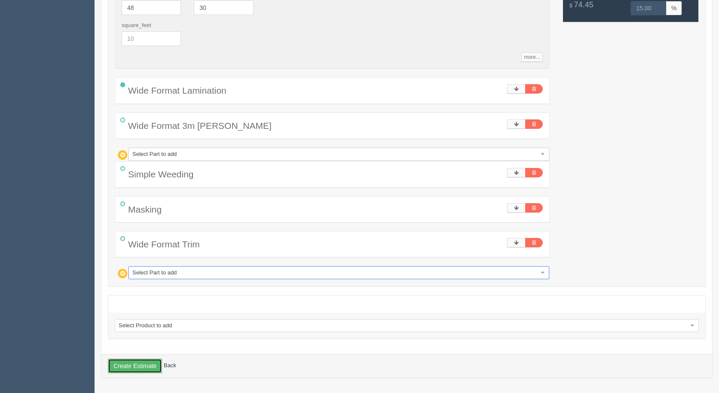
drag, startPoint x: 138, startPoint y: 372, endPoint x: 132, endPoint y: 372, distance: 6.0
click at [136, 372] on button "Create Estimate" at bounding box center [135, 366] width 54 height 15
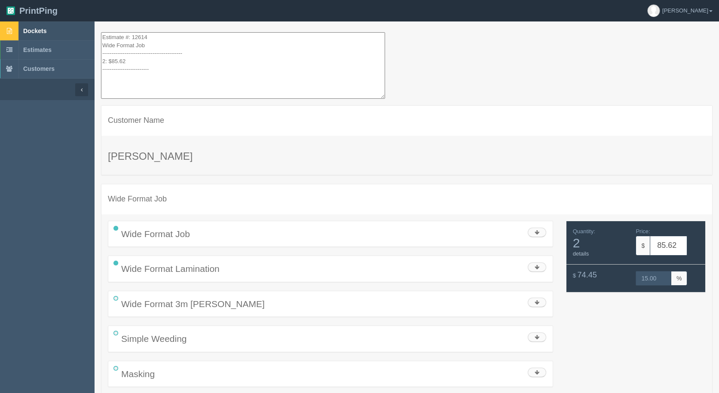
drag, startPoint x: 135, startPoint y: 74, endPoint x: 83, endPoint y: 25, distance: 72.1
click at [83, 25] on section "Dockets Estimates Customers" at bounding box center [359, 240] width 719 height 439
